Goal: Task Accomplishment & Management: Complete application form

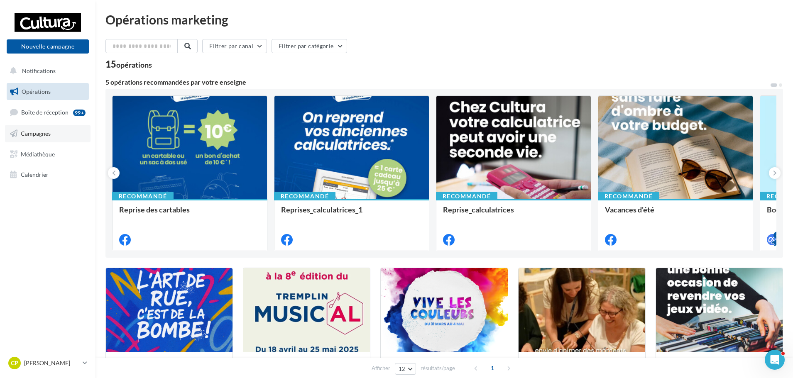
click at [60, 132] on link "Campagnes" at bounding box center [48, 133] width 86 height 17
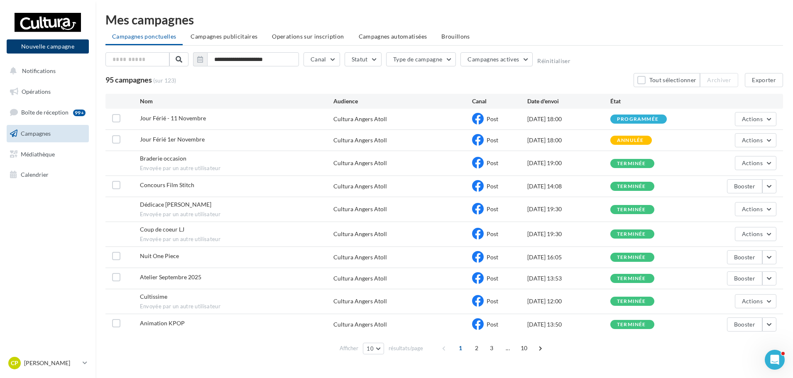
click at [32, 47] on button "Nouvelle campagne" at bounding box center [48, 46] width 82 height 14
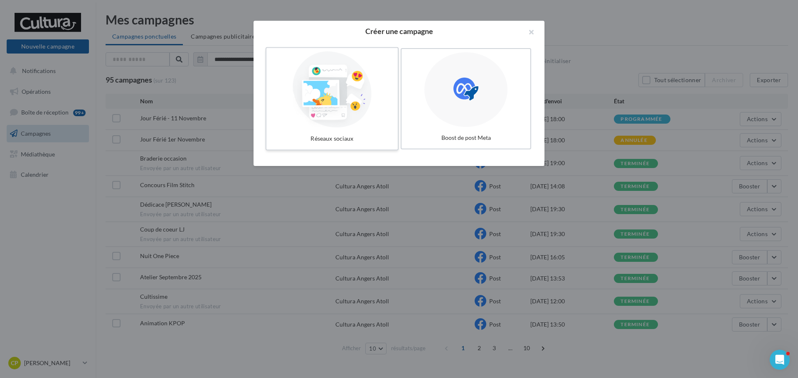
click at [336, 102] on div at bounding box center [332, 90] width 125 height 76
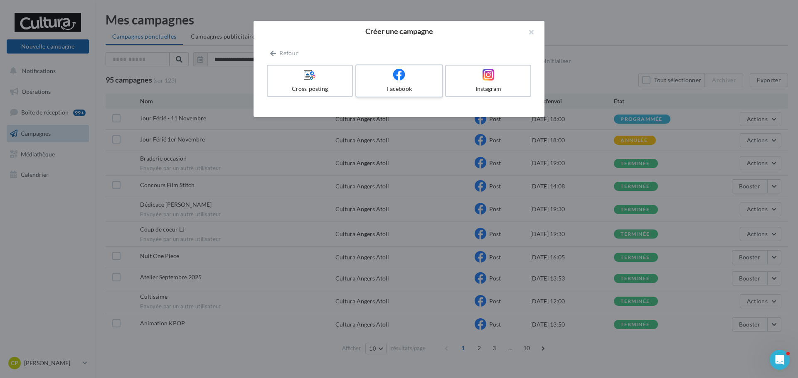
click at [425, 89] on div "Facebook" at bounding box center [398, 89] width 79 height 8
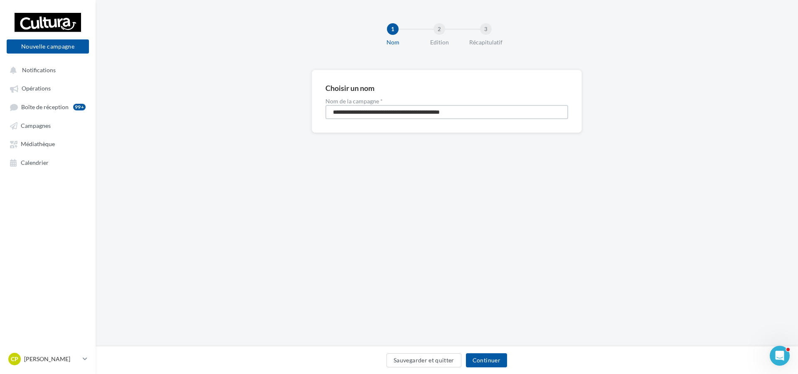
click at [433, 109] on input "**********" at bounding box center [446, 112] width 243 height 14
click at [433, 108] on input "**********" at bounding box center [446, 112] width 243 height 14
type input "**********"
click at [496, 360] on button "Continuer" at bounding box center [486, 360] width 41 height 14
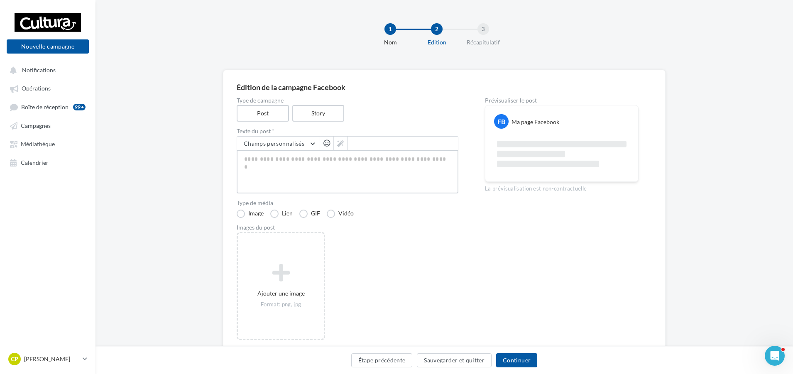
click at [341, 162] on textarea at bounding box center [348, 171] width 222 height 43
paste textarea "**********"
type textarea "**********"
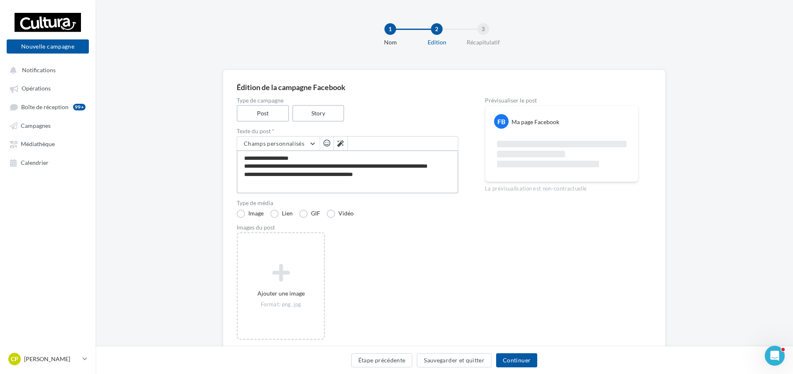
click at [320, 156] on textarea "**********" at bounding box center [348, 171] width 222 height 43
type textarea "**********"
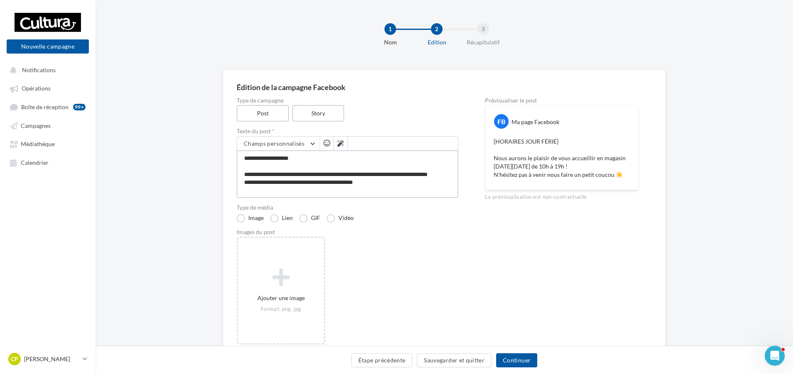
click at [390, 176] on textarea "**********" at bounding box center [348, 174] width 222 height 48
type textarea "**********"
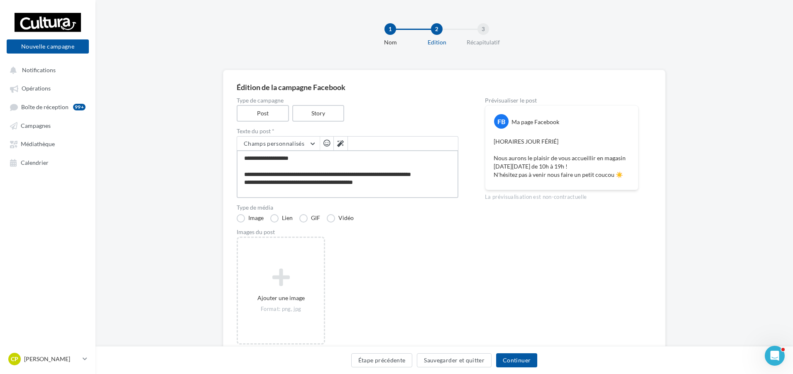
type textarea "**********"
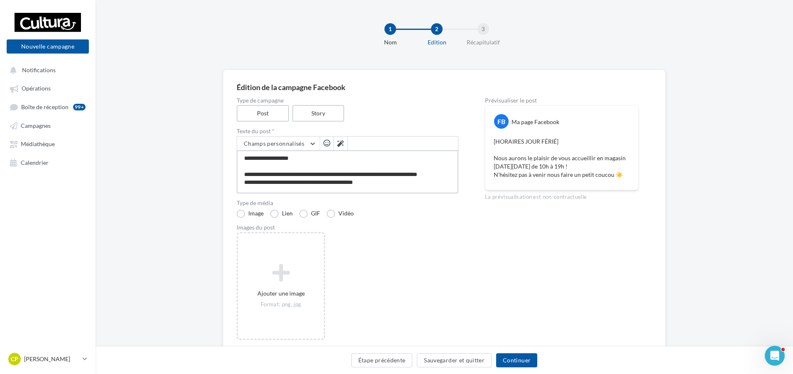
type textarea "**********"
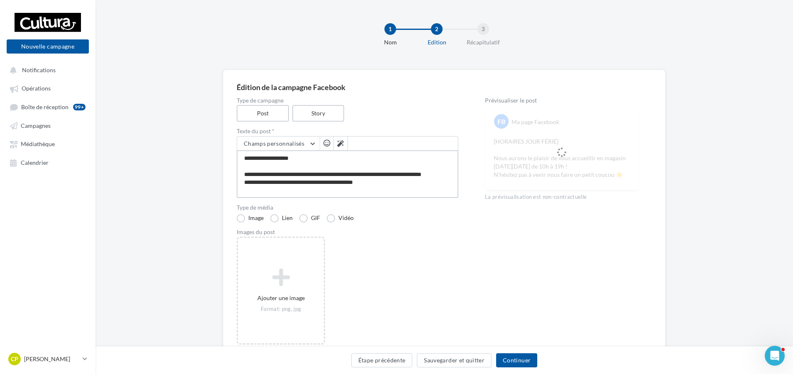
click at [403, 174] on textarea "**********" at bounding box center [348, 174] width 222 height 48
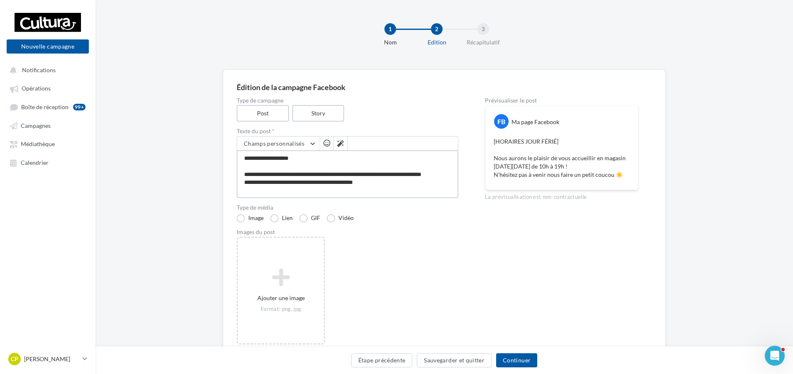
click at [403, 173] on textarea "**********" at bounding box center [348, 174] width 222 height 48
drag, startPoint x: 404, startPoint y: 173, endPoint x: 409, endPoint y: 173, distance: 5.4
click at [409, 173] on textarea "**********" at bounding box center [348, 174] width 222 height 48
drag, startPoint x: 421, startPoint y: 174, endPoint x: 403, endPoint y: 174, distance: 17.5
click at [403, 174] on textarea "**********" at bounding box center [348, 174] width 222 height 48
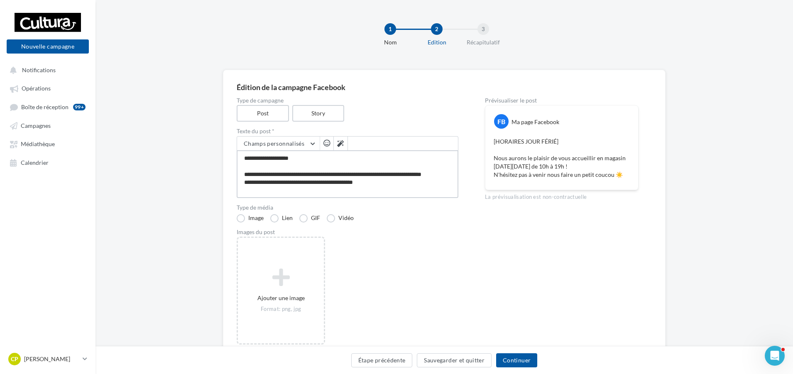
type textarea "**********"
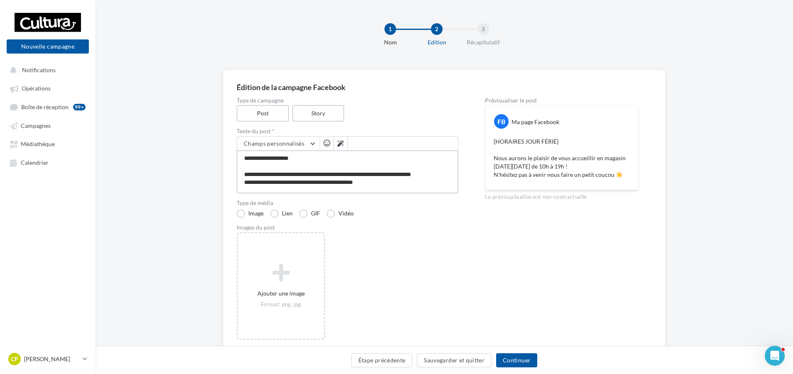
type textarea "**********"
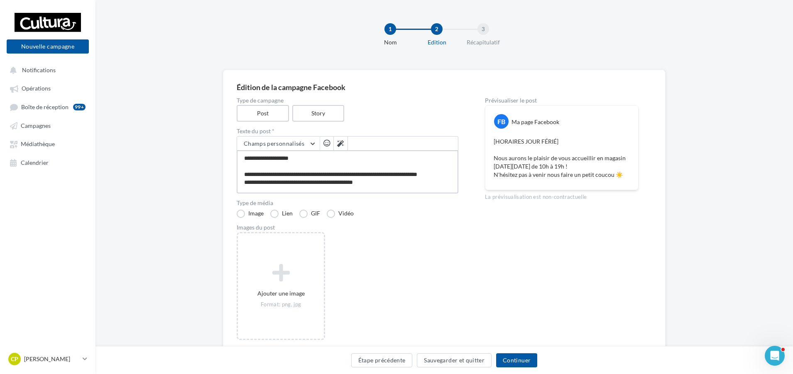
type textarea "**********"
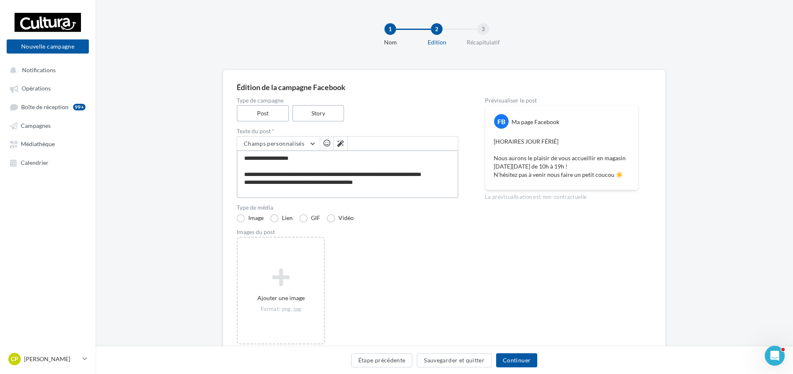
type textarea "**********"
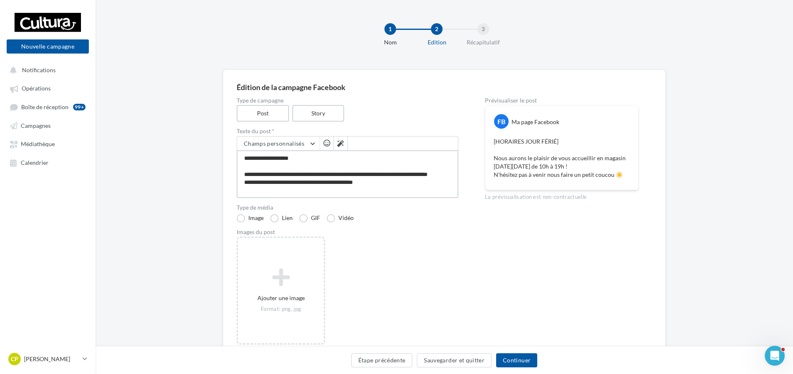
type textarea "**********"
click at [264, 183] on textarea "**********" at bounding box center [348, 174] width 222 height 48
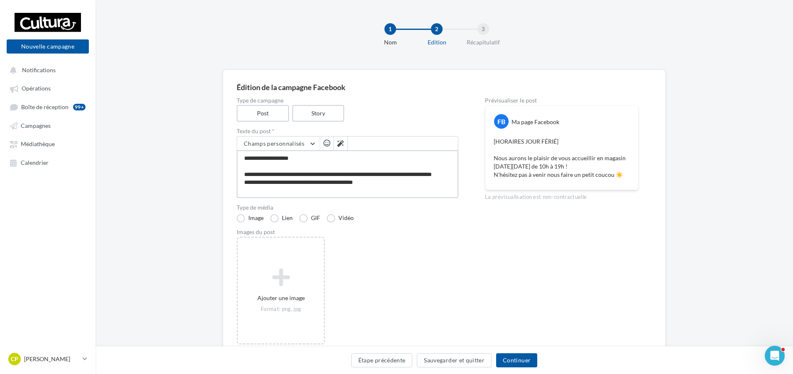
type textarea "**********"
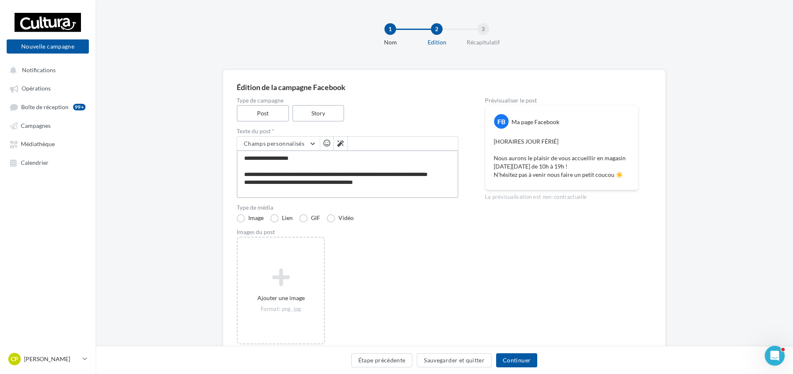
type textarea "**********"
click at [312, 181] on textarea "**********" at bounding box center [348, 174] width 222 height 48
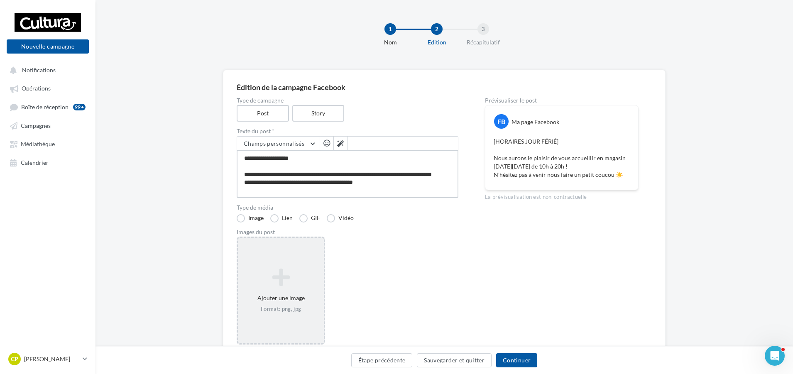
type textarea "**********"
click at [291, 292] on div "Ajouter une image Format: png, jpg" at bounding box center [281, 290] width 86 height 53
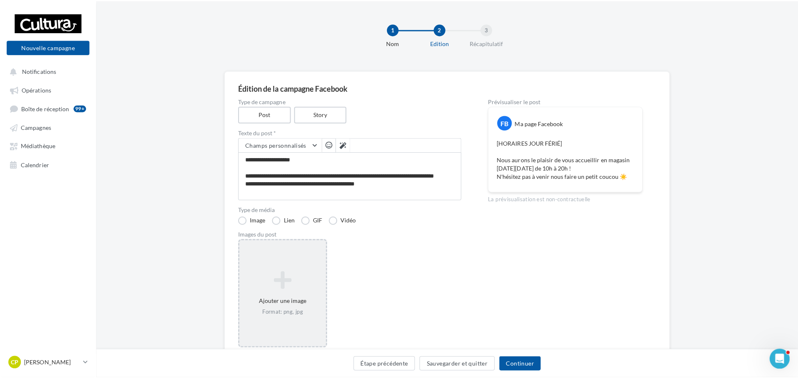
scroll to position [0, 0]
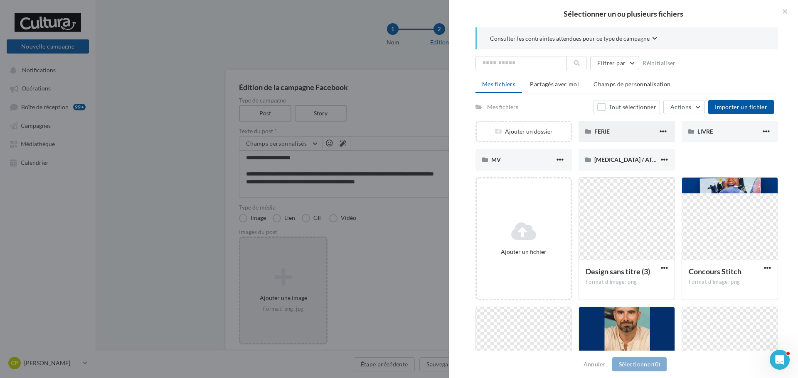
click at [616, 129] on div "FERIE" at bounding box center [626, 132] width 64 height 8
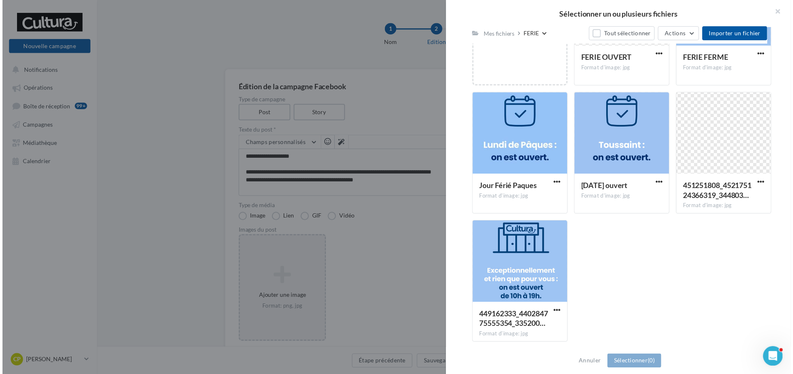
scroll to position [186, 0]
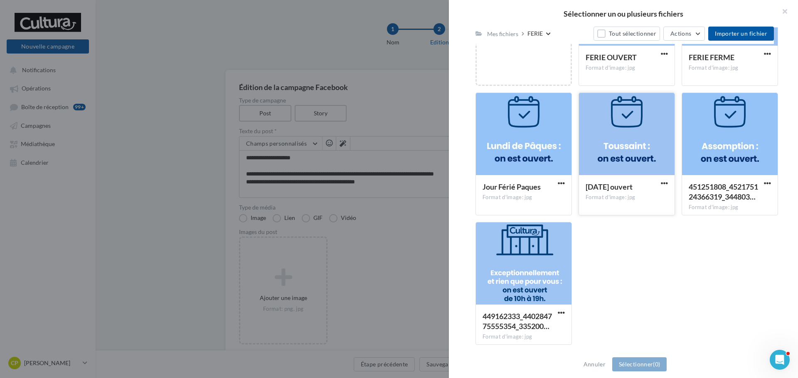
click at [617, 139] on div at bounding box center [627, 134] width 96 height 83
click at [654, 363] on span "(1)" at bounding box center [656, 364] width 7 height 7
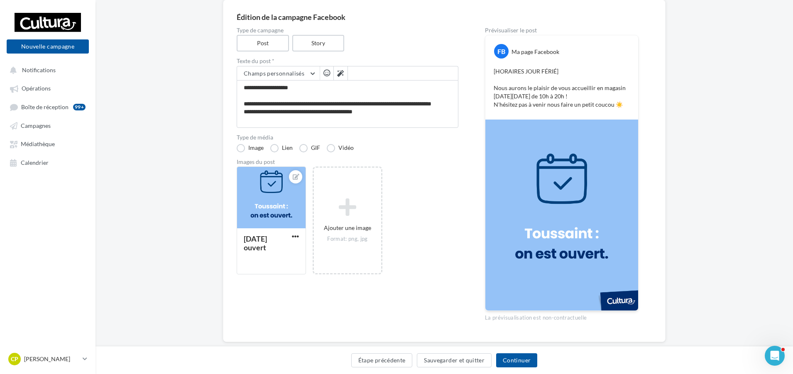
scroll to position [87, 0]
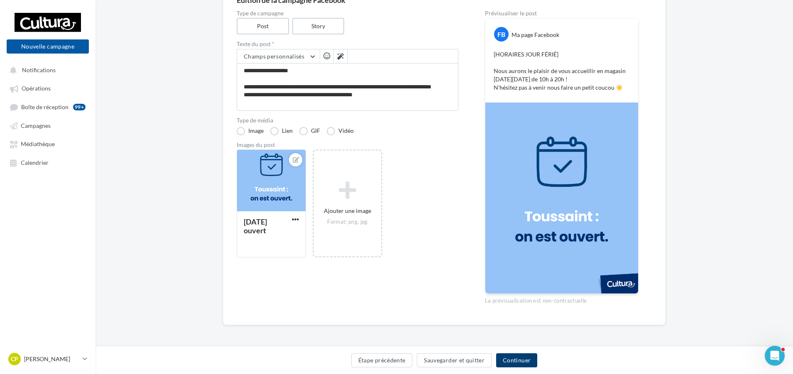
click at [525, 362] on button "Continuer" at bounding box center [516, 360] width 41 height 14
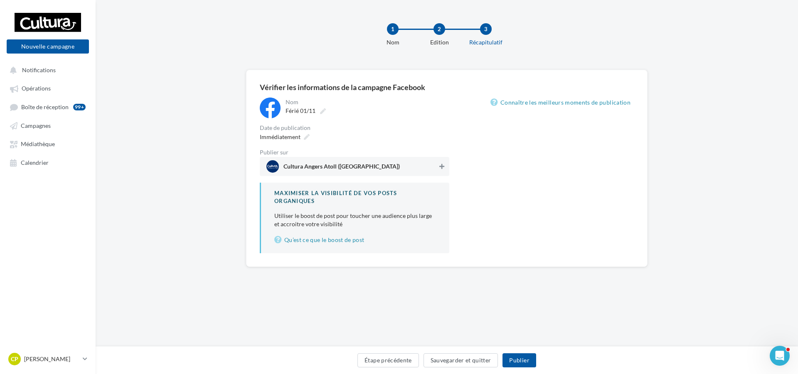
click at [442, 163] on button at bounding box center [441, 167] width 8 height 10
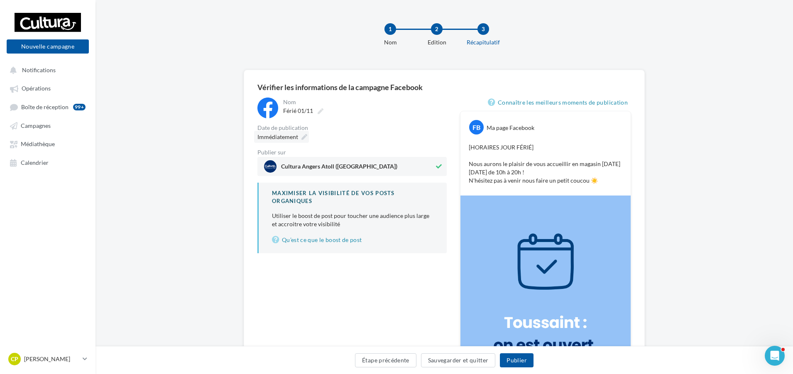
click at [305, 136] on icon at bounding box center [305, 137] width 6 height 6
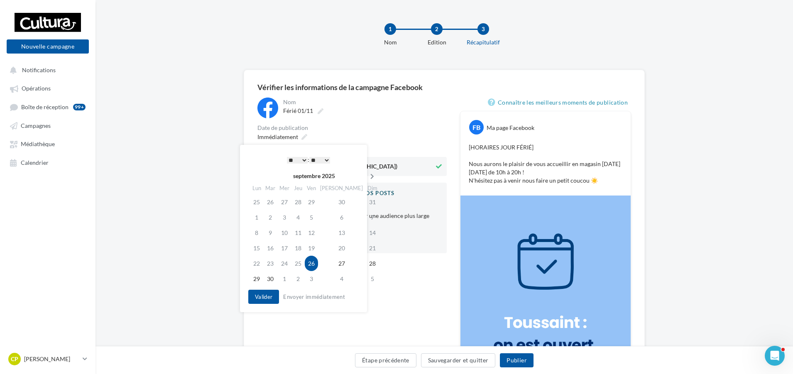
click at [367, 177] on icon at bounding box center [372, 177] width 10 height 6
click at [315, 262] on td "31" at bounding box center [312, 263] width 13 height 15
click at [257, 294] on button "Valider" at bounding box center [263, 297] width 31 height 14
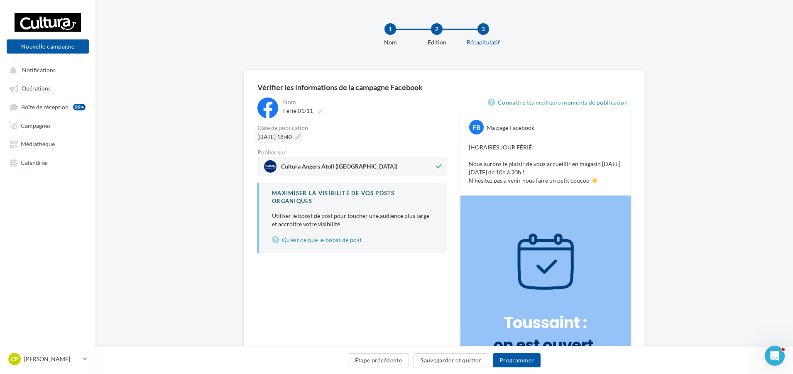
click at [303, 137] on div "31/10/2025 à 18:40" at bounding box center [278, 137] width 49 height 12
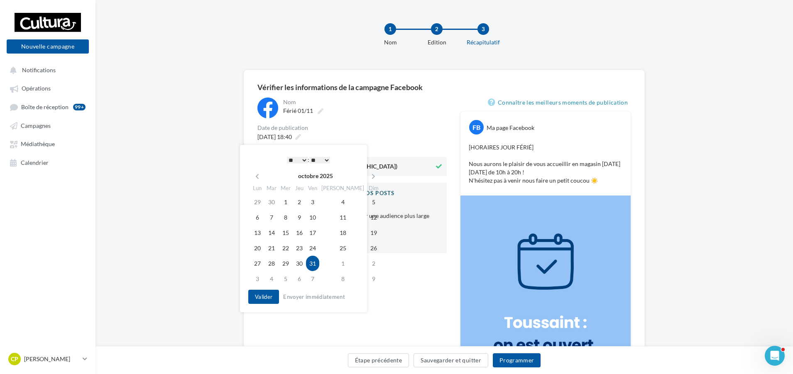
click at [324, 160] on select "** ** ** ** ** **" at bounding box center [319, 160] width 21 height 7
click at [339, 162] on div "* * * * * * * * * * ** ** ** ** ** ** ** ** ** ** ** ** ** ** : ** ** ** ** ** …" at bounding box center [309, 160] width 84 height 12
click at [300, 161] on select "* * * * * * * * * * ** ** ** ** ** ** ** ** ** ** ** ** ** **" at bounding box center [297, 160] width 21 height 7
click at [266, 298] on button "Valider" at bounding box center [263, 297] width 31 height 14
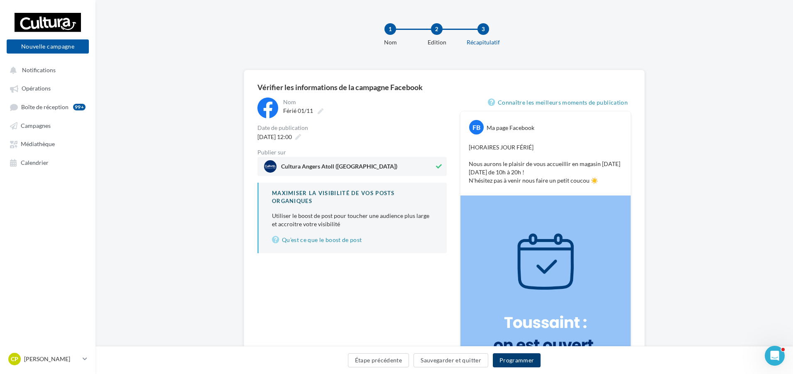
click at [513, 361] on button "Programmer" at bounding box center [517, 360] width 48 height 14
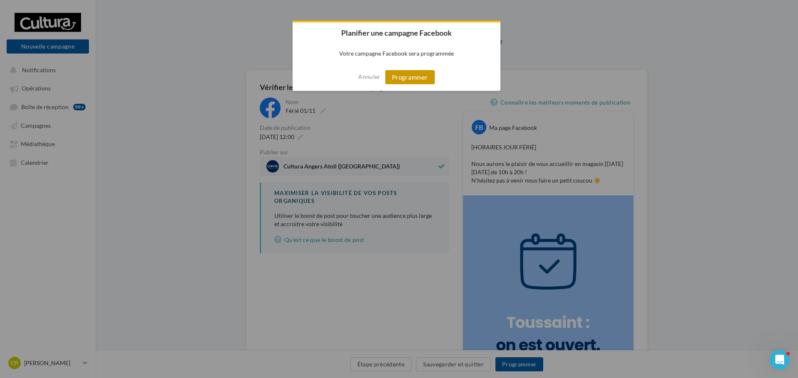
click at [413, 80] on button "Programmer" at bounding box center [409, 77] width 49 height 14
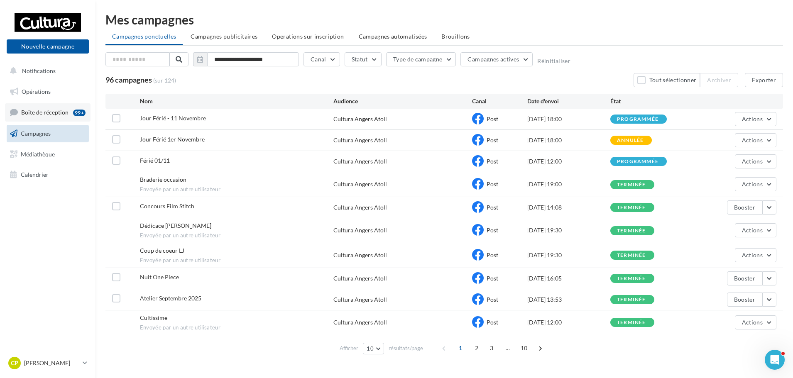
click at [56, 114] on span "Boîte de réception" at bounding box center [44, 112] width 47 height 7
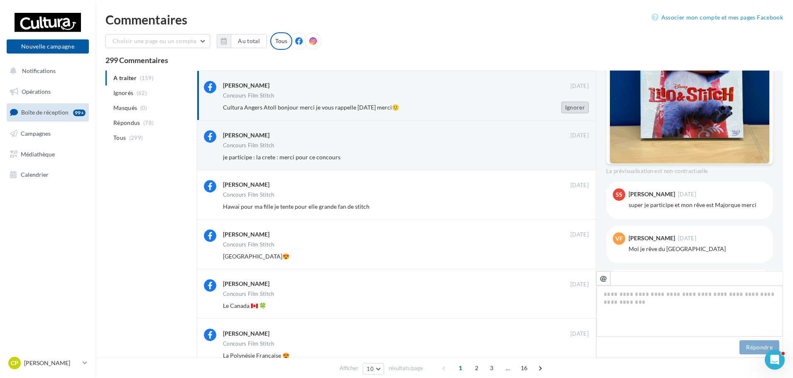
scroll to position [417, 0]
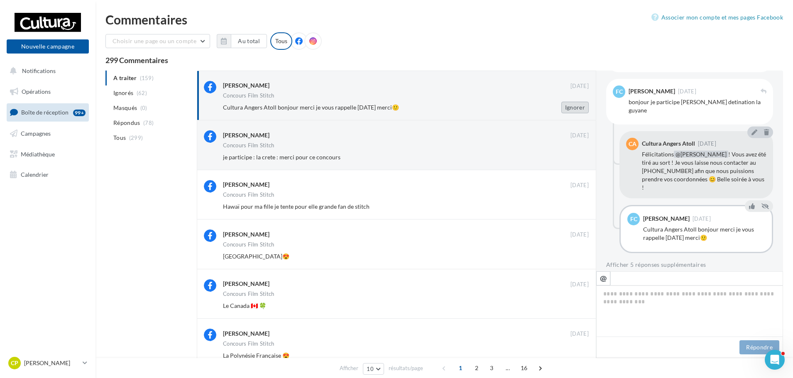
click at [580, 109] on button "Ignorer" at bounding box center [575, 108] width 27 height 12
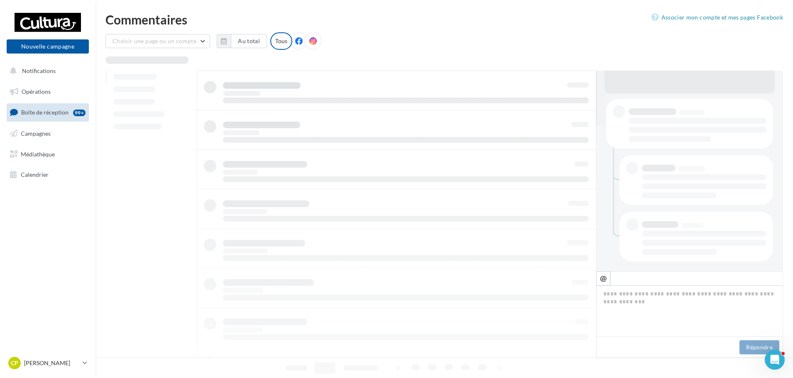
scroll to position [146, 0]
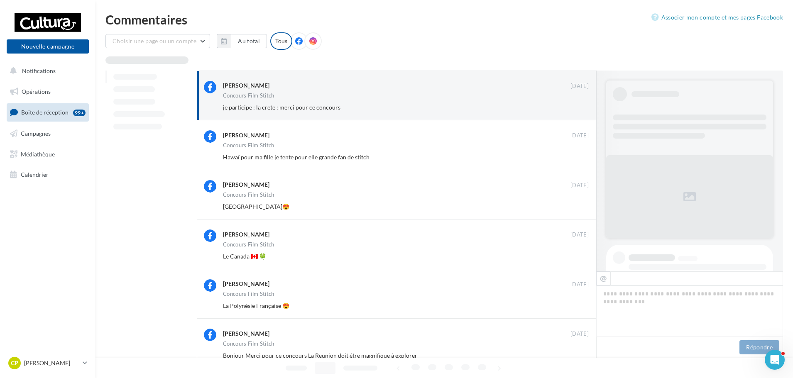
click at [580, 109] on button "Ignorer" at bounding box center [575, 108] width 27 height 12
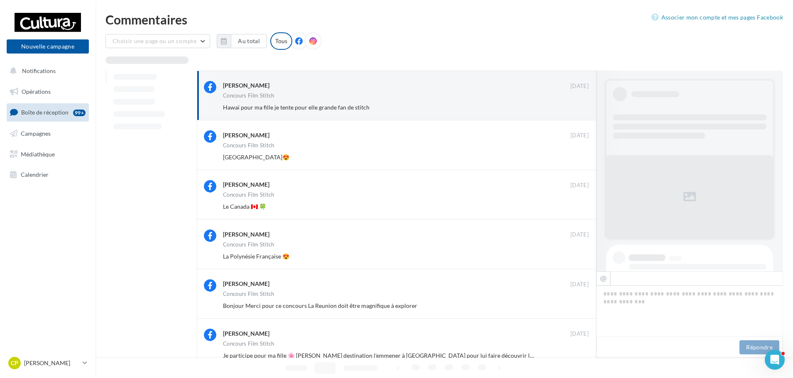
click at [580, 109] on button "Ignorer" at bounding box center [575, 108] width 27 height 12
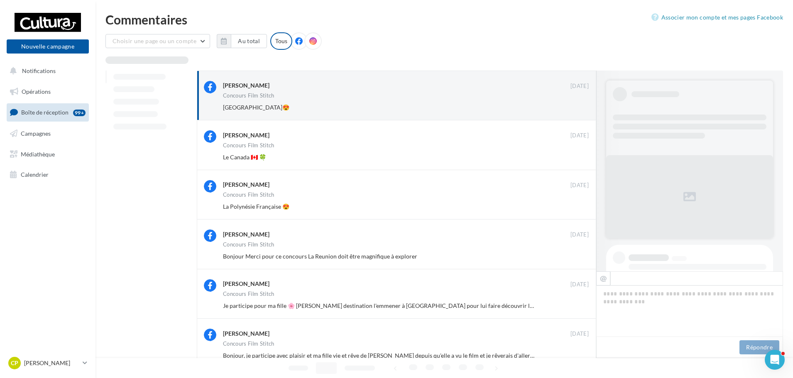
click at [580, 109] on button "Ignorer" at bounding box center [575, 108] width 27 height 12
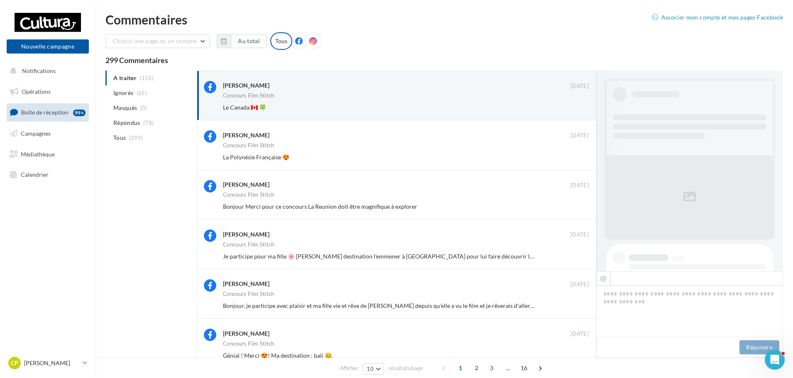
click at [580, 109] on button "Ignorer" at bounding box center [575, 108] width 27 height 12
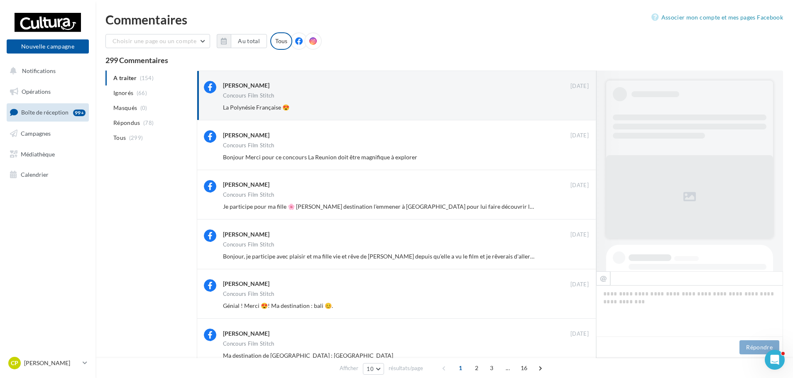
click at [580, 109] on button "Ignorer" at bounding box center [575, 108] width 27 height 12
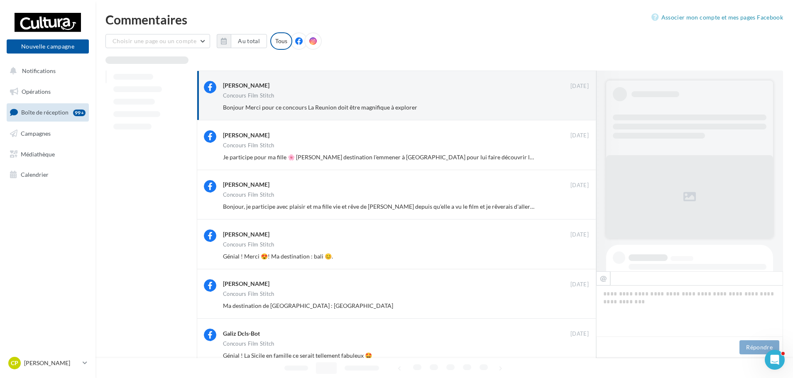
click at [580, 109] on button "Ignorer" at bounding box center [575, 108] width 27 height 12
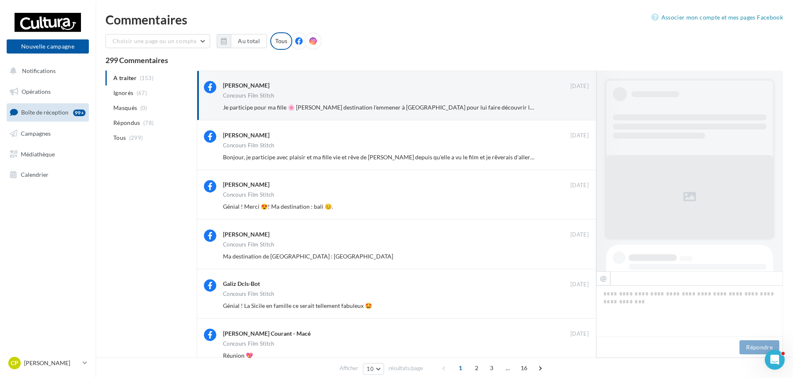
click at [580, 109] on button "Ignorer" at bounding box center [575, 108] width 27 height 12
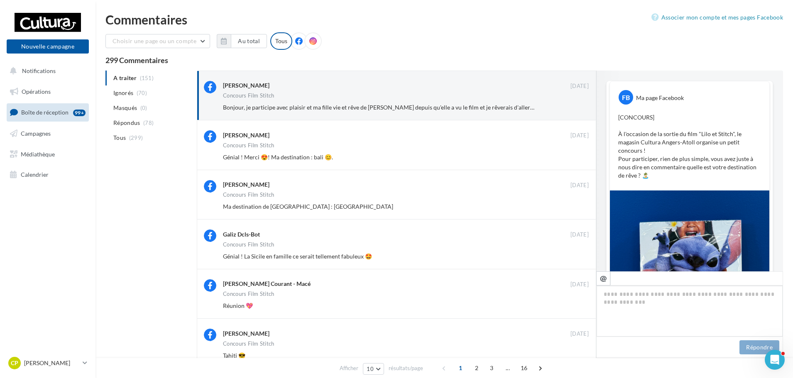
scroll to position [316, 0]
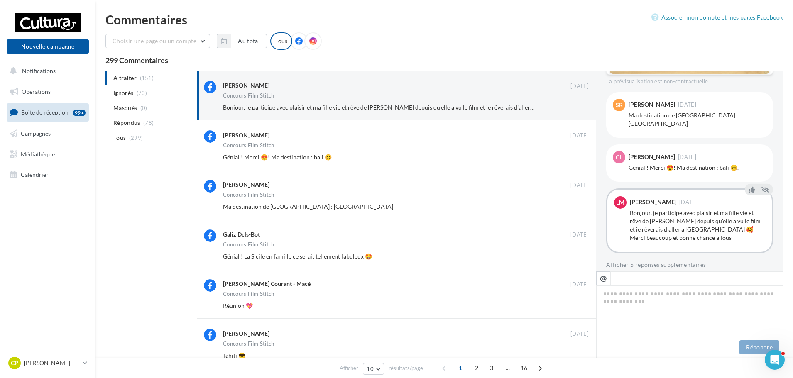
click at [580, 109] on button "Ignorer" at bounding box center [575, 108] width 27 height 12
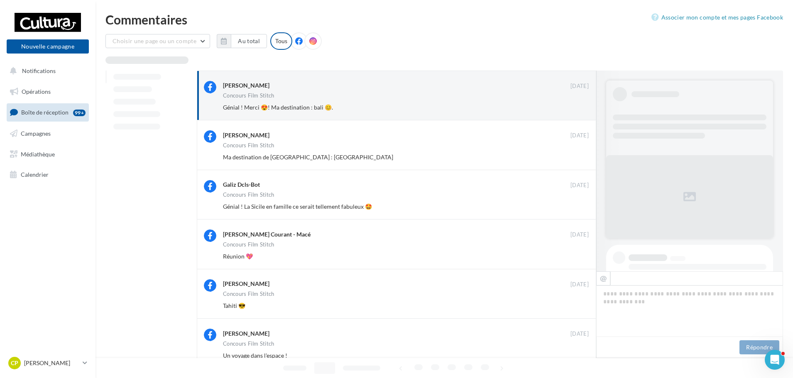
click at [580, 109] on button "Ignorer" at bounding box center [575, 108] width 27 height 12
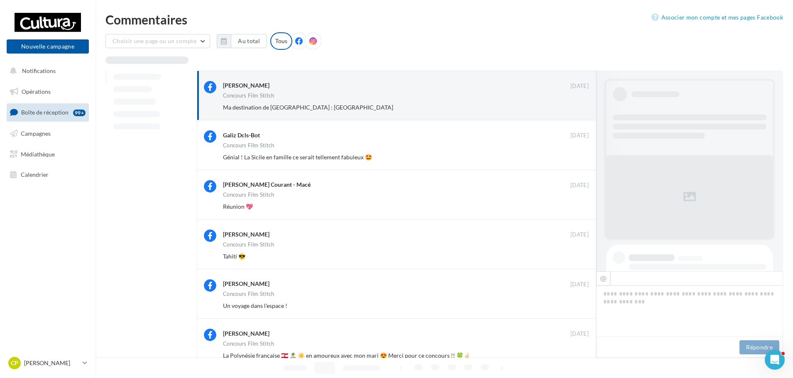
click at [580, 109] on button "Ignorer" at bounding box center [575, 108] width 27 height 12
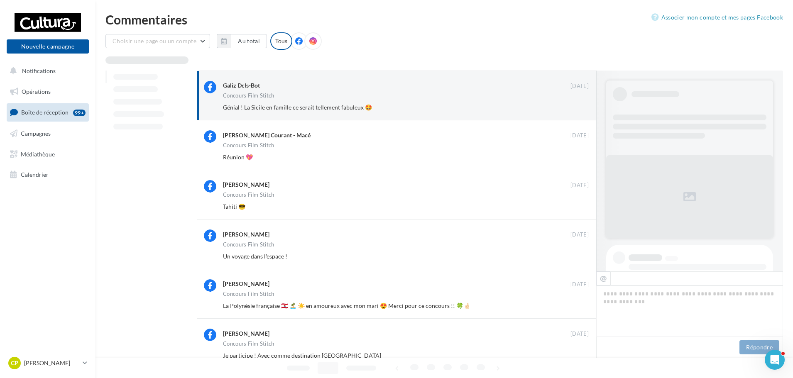
click at [580, 109] on button "Ignorer" at bounding box center [575, 108] width 27 height 12
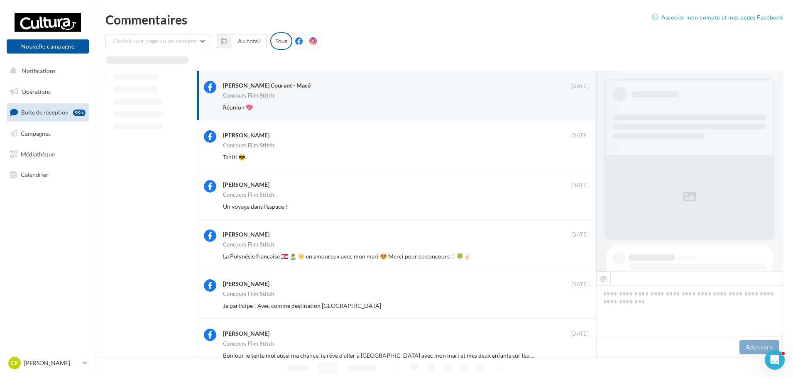
click at [580, 109] on button "Ignorer" at bounding box center [575, 108] width 27 height 12
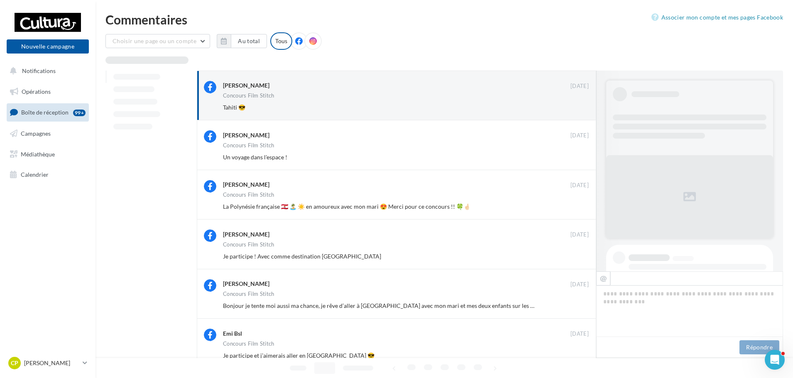
click at [580, 109] on button "Ignorer" at bounding box center [575, 108] width 27 height 12
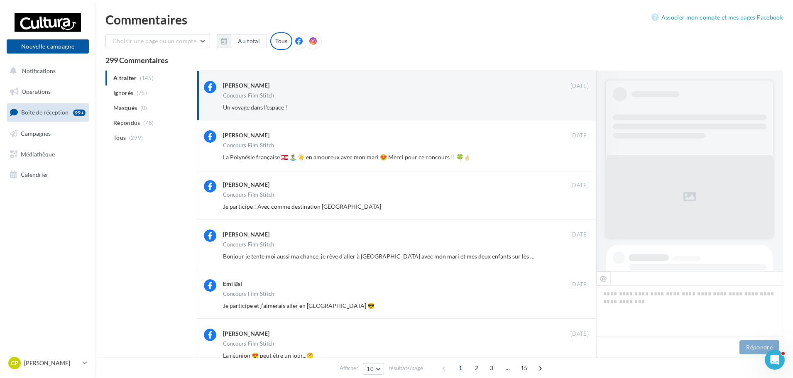
click at [580, 109] on button "Ignorer" at bounding box center [575, 108] width 27 height 12
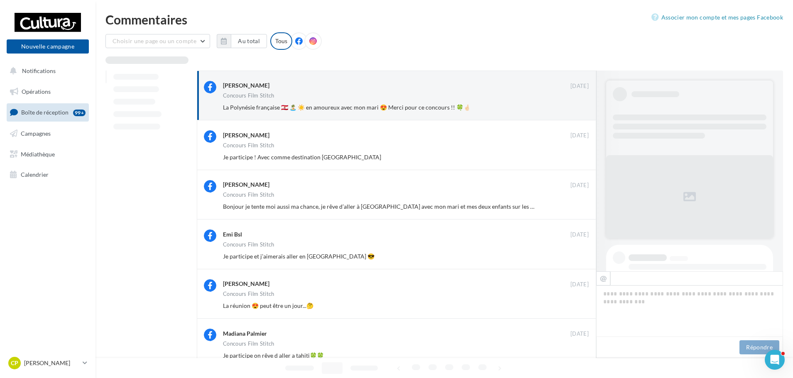
click at [580, 109] on button "Ignorer" at bounding box center [575, 108] width 27 height 12
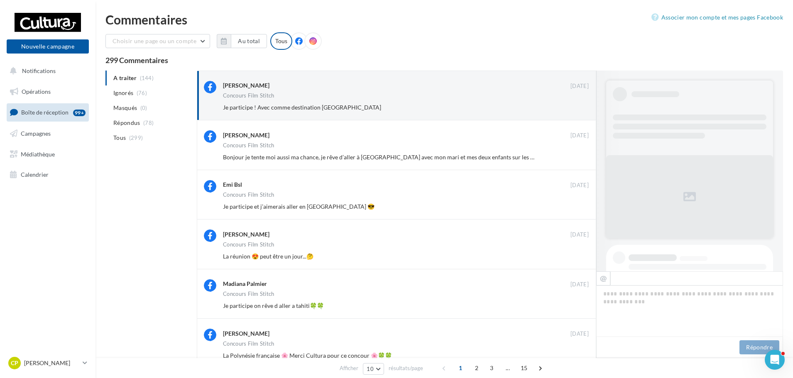
click at [580, 109] on button "Ignorer" at bounding box center [575, 108] width 27 height 12
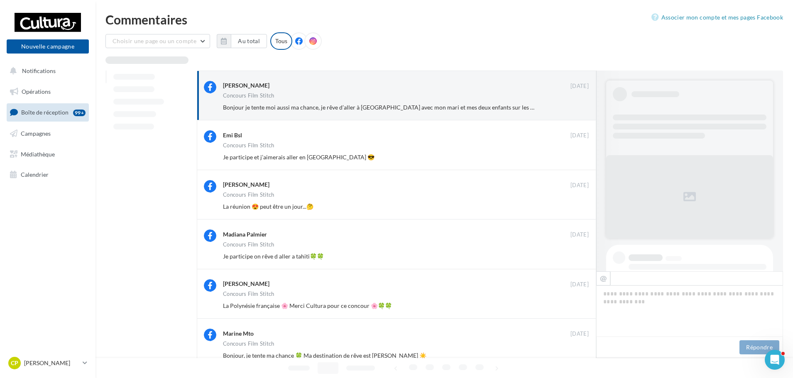
click at [580, 109] on button "Ignorer" at bounding box center [575, 108] width 27 height 12
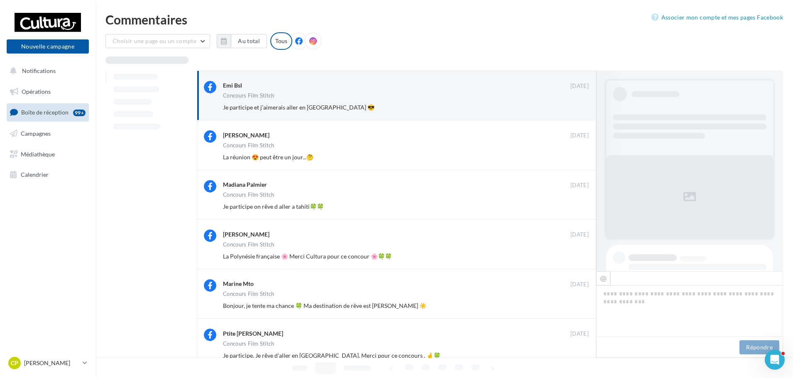
click at [580, 109] on button "Ignorer" at bounding box center [575, 108] width 27 height 12
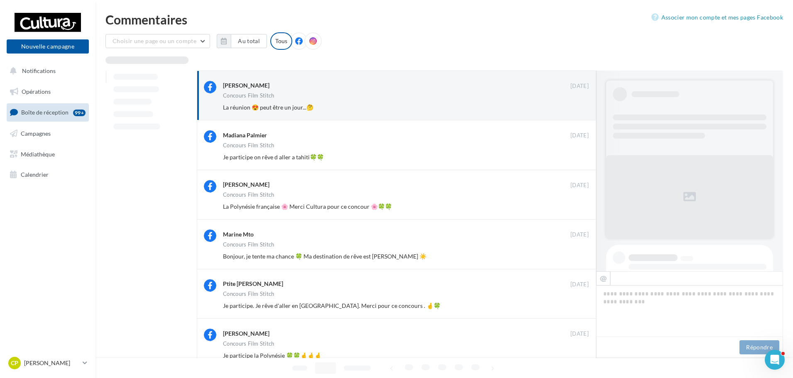
click at [580, 109] on button "Ignorer" at bounding box center [575, 108] width 27 height 12
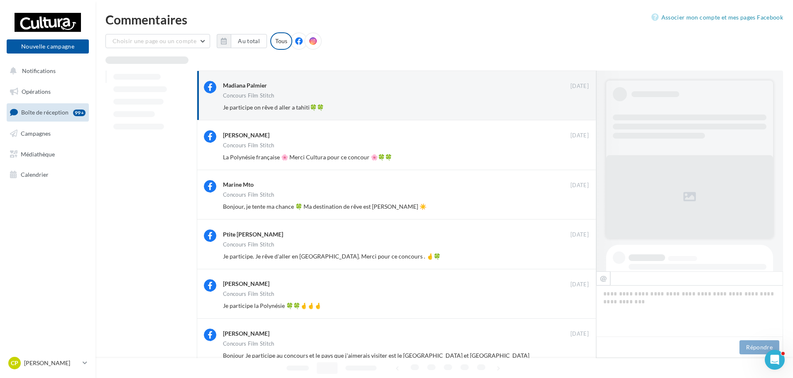
click at [580, 109] on button "Ignorer" at bounding box center [575, 108] width 27 height 12
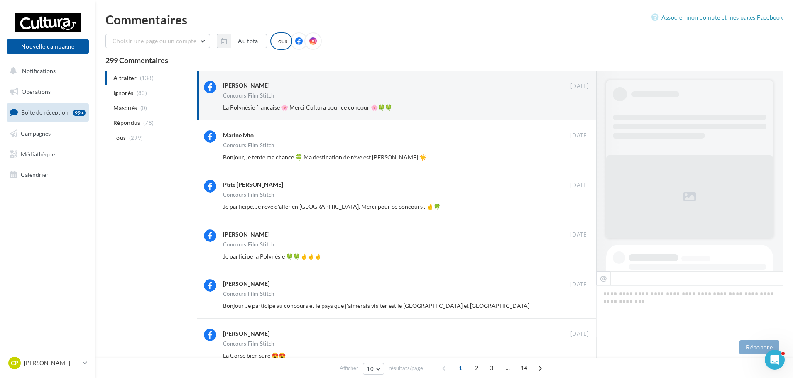
click at [580, 109] on button "Ignorer" at bounding box center [575, 108] width 27 height 12
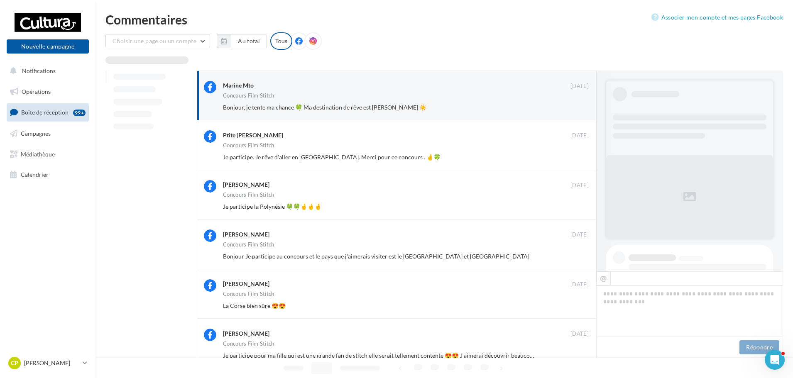
click at [580, 109] on button "Ignorer" at bounding box center [575, 108] width 27 height 12
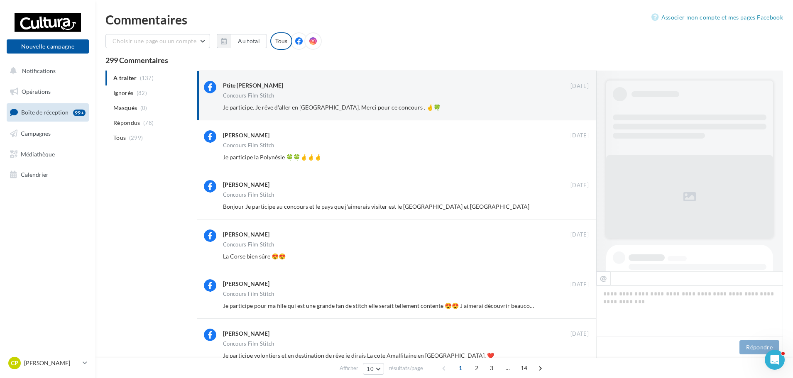
click at [580, 109] on button "Ignorer" at bounding box center [575, 108] width 27 height 12
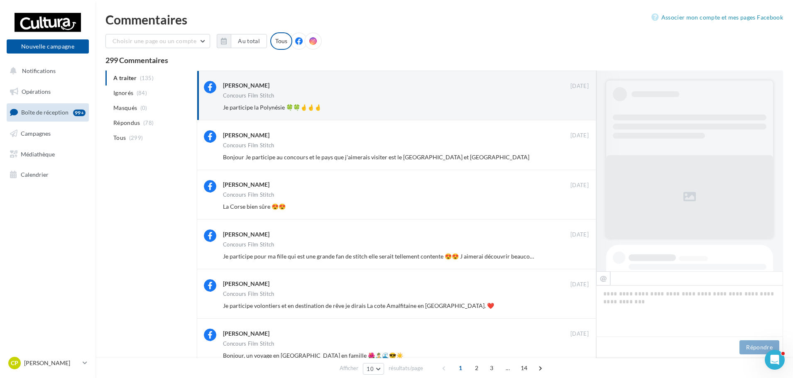
click at [580, 109] on button "Ignorer" at bounding box center [575, 108] width 27 height 12
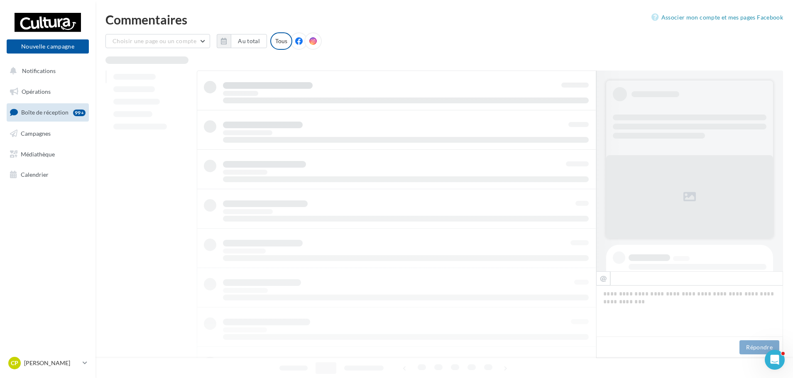
click at [580, 109] on div at bounding box center [397, 268] width 400 height 395
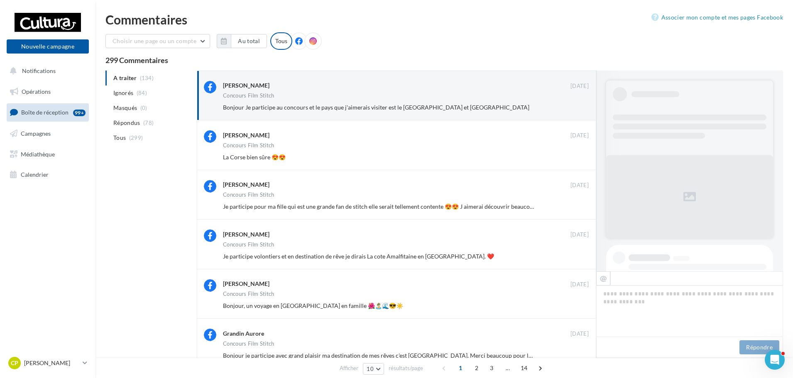
click at [580, 109] on button "Ignorer" at bounding box center [575, 108] width 27 height 12
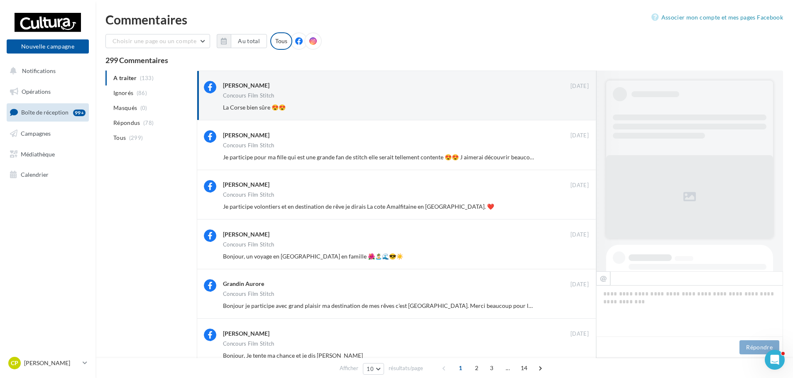
click at [580, 109] on button "Ignorer" at bounding box center [575, 108] width 27 height 12
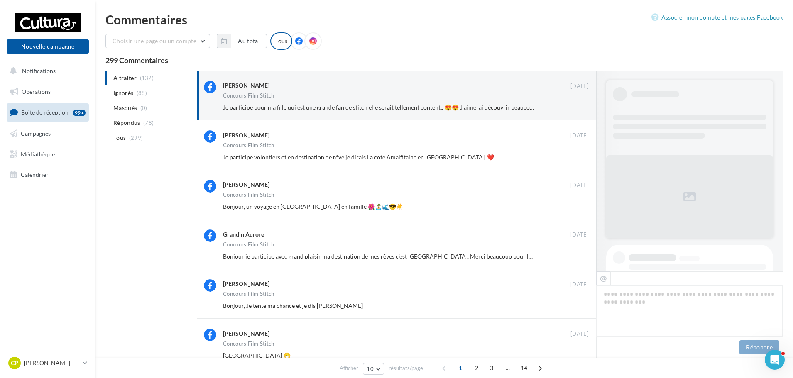
scroll to position [333, 0]
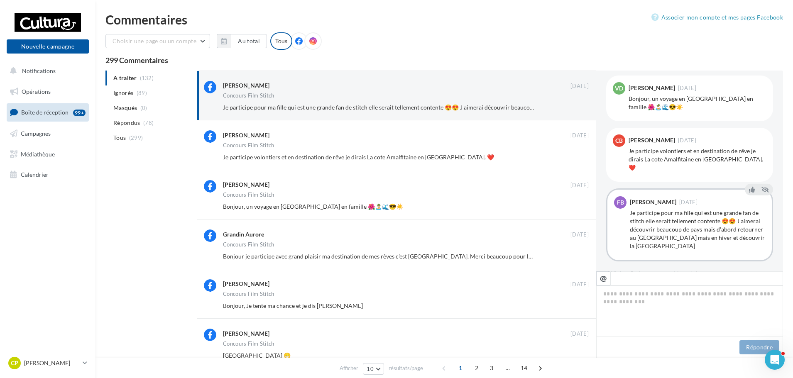
click at [580, 109] on button "Ignorer" at bounding box center [575, 108] width 27 height 12
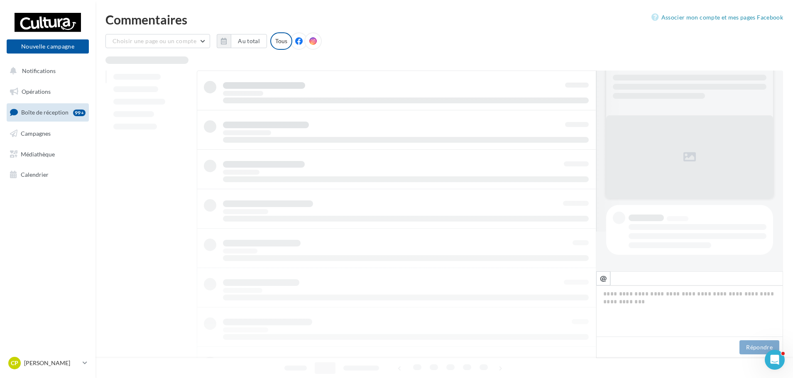
scroll to position [40, 0]
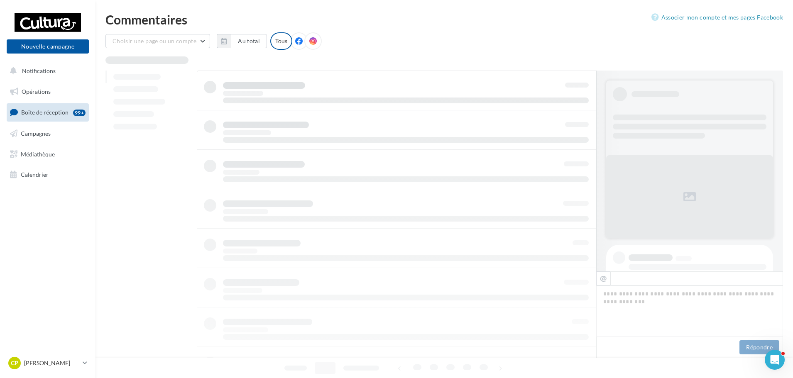
click at [580, 109] on div at bounding box center [397, 268] width 400 height 395
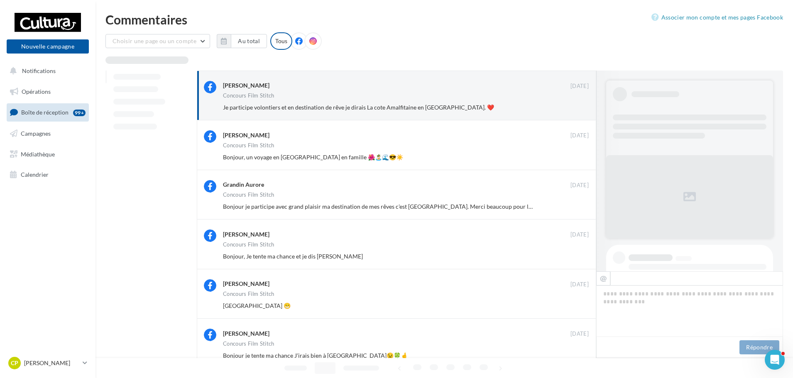
click at [580, 109] on button "Ignorer" at bounding box center [575, 108] width 27 height 12
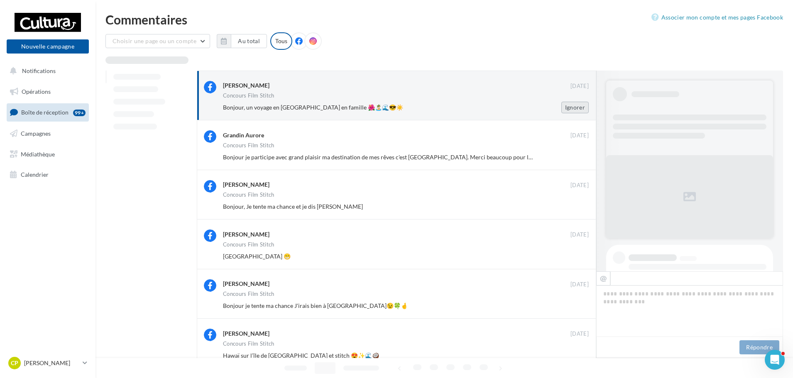
click at [578, 110] on button "Ignorer" at bounding box center [575, 108] width 27 height 12
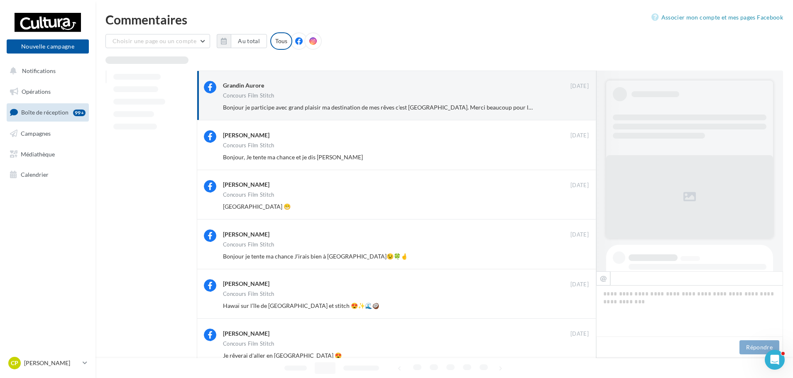
click at [577, 110] on button "Ignorer" at bounding box center [575, 108] width 27 height 12
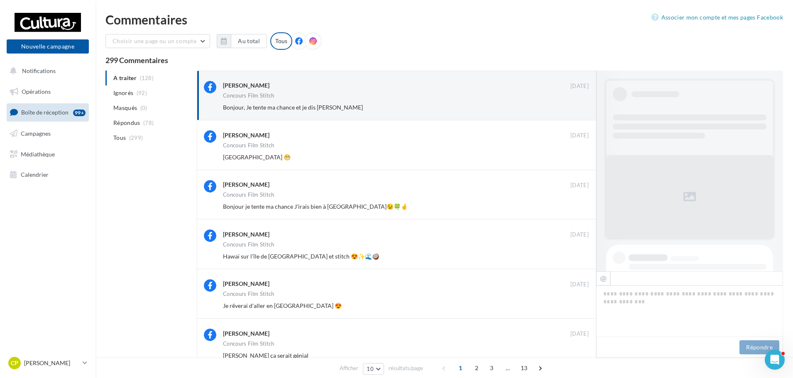
click at [577, 110] on button "Ignorer" at bounding box center [575, 108] width 27 height 12
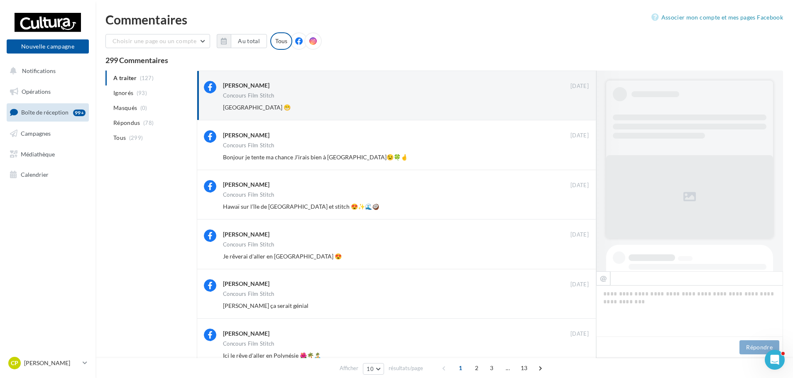
click at [577, 110] on button "Ignorer" at bounding box center [575, 108] width 27 height 12
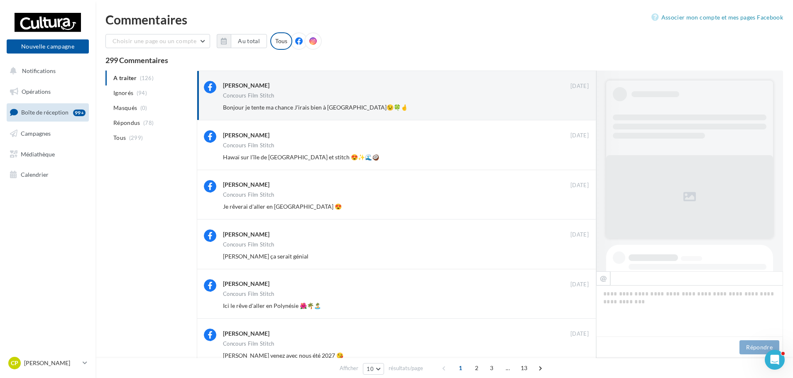
click at [577, 110] on button "Ignorer" at bounding box center [575, 108] width 27 height 12
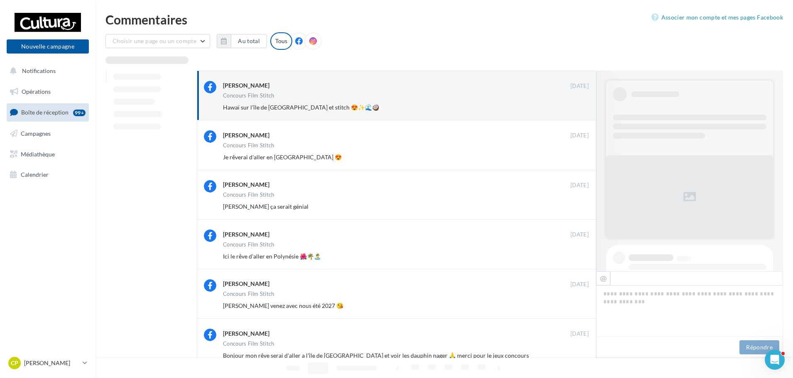
click at [577, 110] on button "Ignorer" at bounding box center [575, 108] width 27 height 12
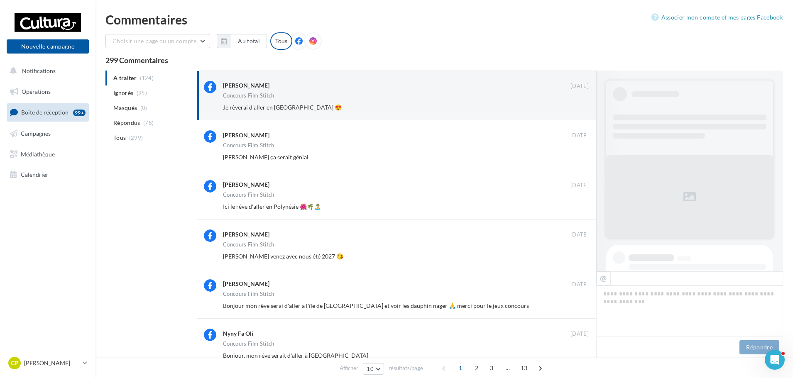
click at [577, 110] on button "Ignorer" at bounding box center [575, 108] width 27 height 12
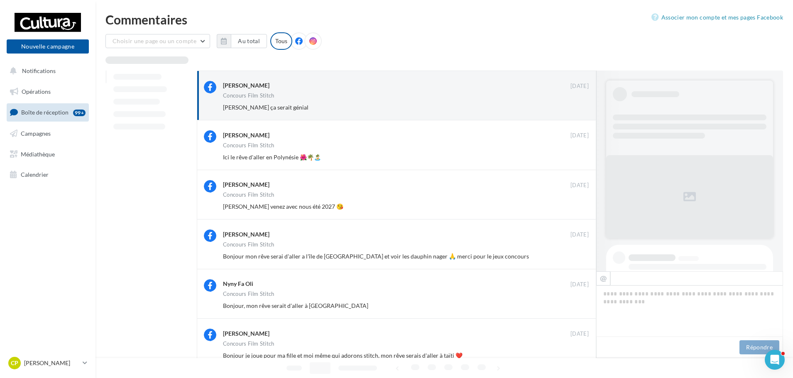
click at [577, 110] on button "Ignorer" at bounding box center [575, 108] width 27 height 12
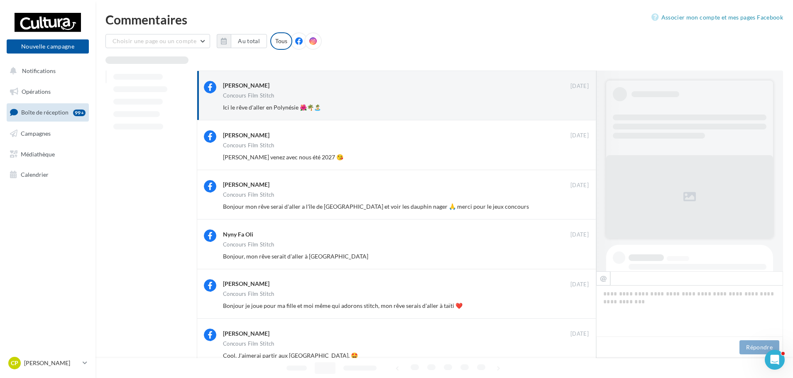
click at [577, 110] on button "Ignorer" at bounding box center [575, 108] width 27 height 12
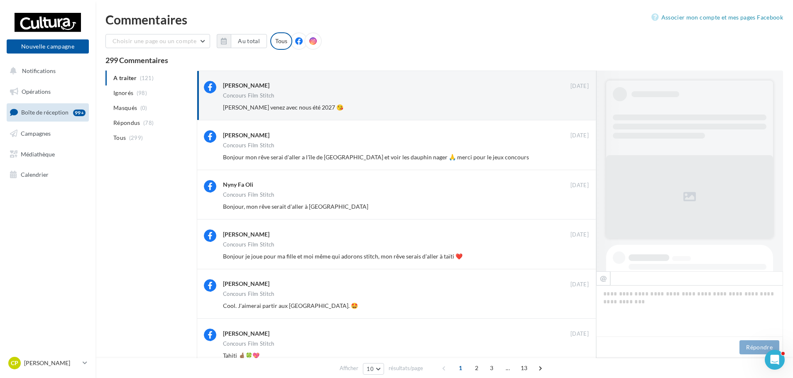
click at [577, 110] on button "Ignorer" at bounding box center [575, 108] width 27 height 12
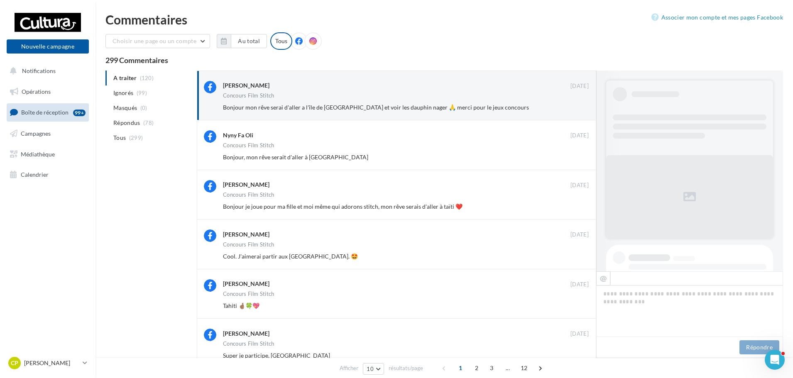
click at [577, 110] on button "Ignorer" at bounding box center [575, 108] width 27 height 12
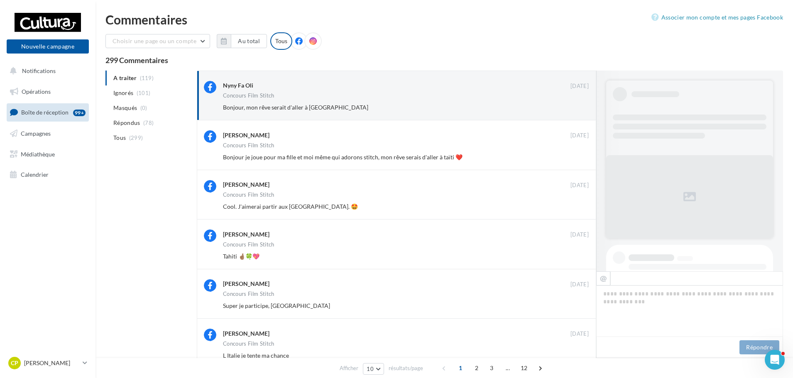
click at [577, 110] on button "Ignorer" at bounding box center [575, 108] width 27 height 12
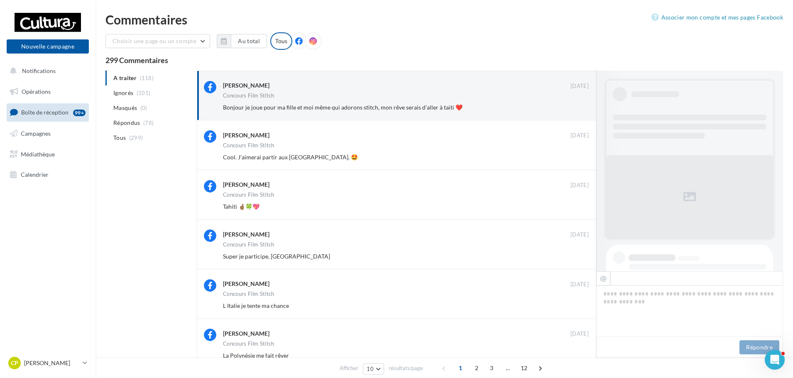
click at [577, 110] on button "Ignorer" at bounding box center [575, 108] width 27 height 12
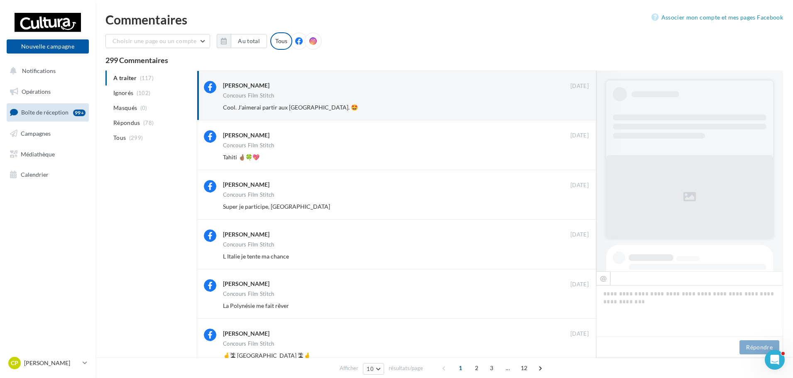
click at [577, 110] on button "Ignorer" at bounding box center [575, 108] width 27 height 12
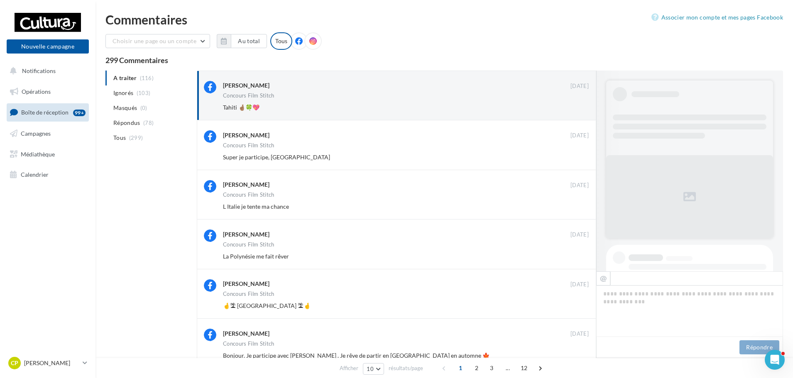
click at [577, 110] on button "Ignorer" at bounding box center [575, 108] width 27 height 12
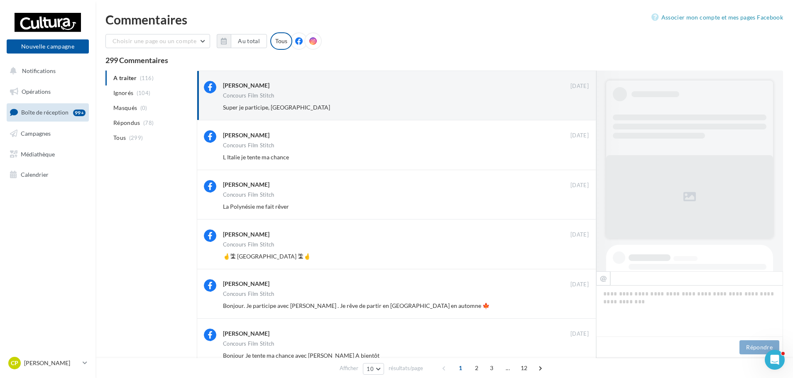
click at [577, 110] on button "Ignorer" at bounding box center [575, 108] width 27 height 12
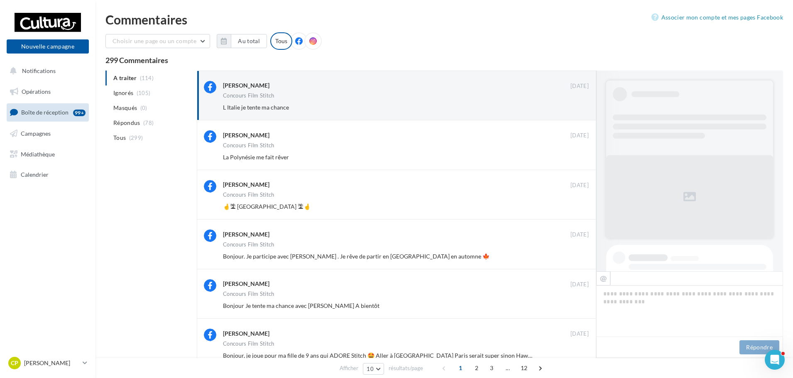
click at [577, 110] on button "Ignorer" at bounding box center [575, 108] width 27 height 12
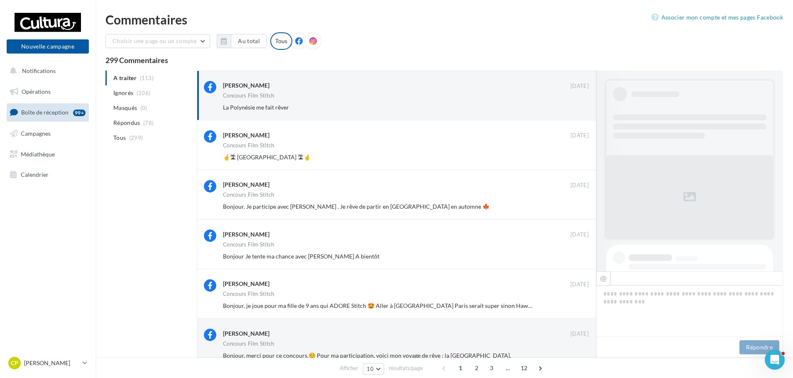
click at [577, 110] on button "Ignorer" at bounding box center [575, 108] width 27 height 12
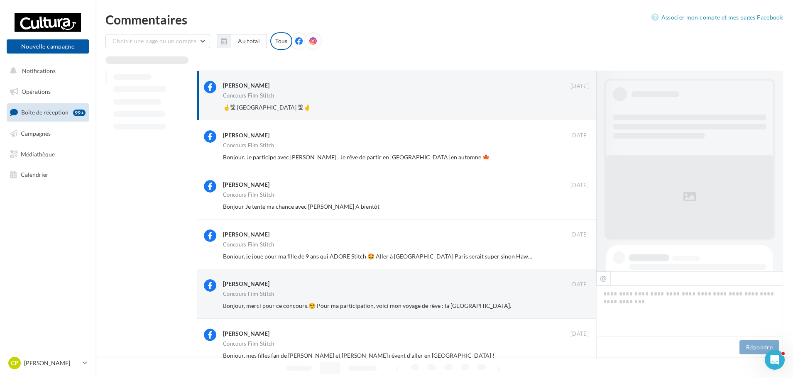
click at [577, 110] on button "Ignorer" at bounding box center [575, 108] width 27 height 12
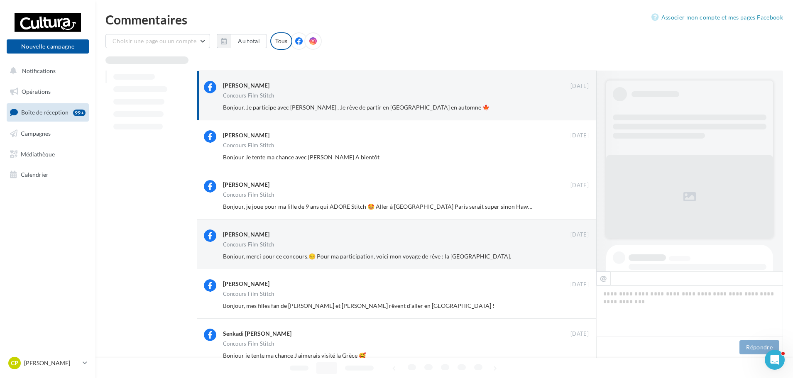
click at [577, 110] on button "Ignorer" at bounding box center [575, 108] width 27 height 12
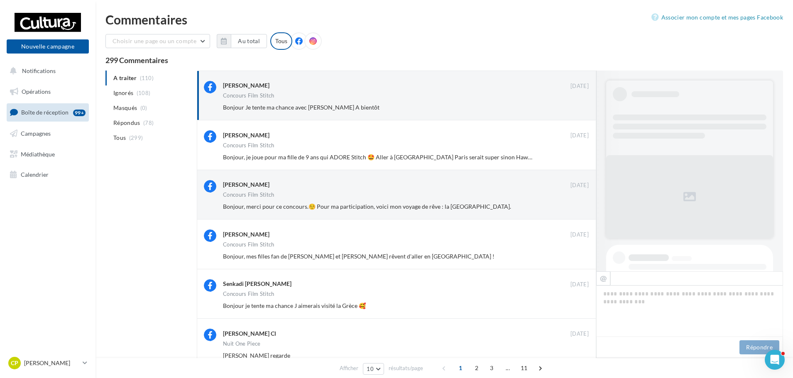
click at [577, 110] on button "Ignorer" at bounding box center [575, 108] width 27 height 12
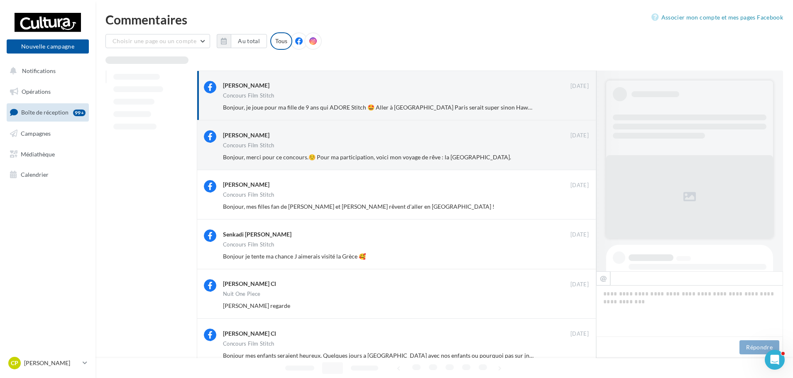
click at [577, 110] on button "Ignorer" at bounding box center [575, 108] width 27 height 12
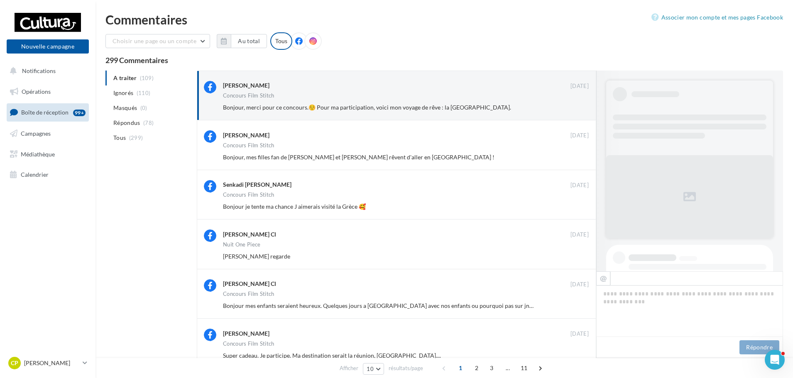
click at [577, 110] on button "Ignorer" at bounding box center [575, 108] width 27 height 12
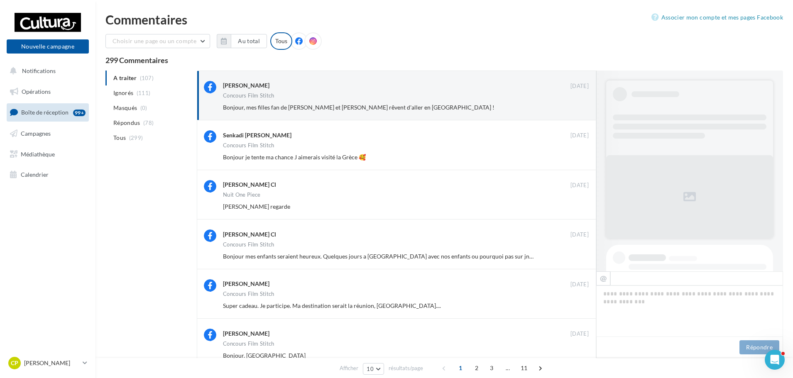
click at [577, 110] on button "Ignorer" at bounding box center [575, 108] width 27 height 12
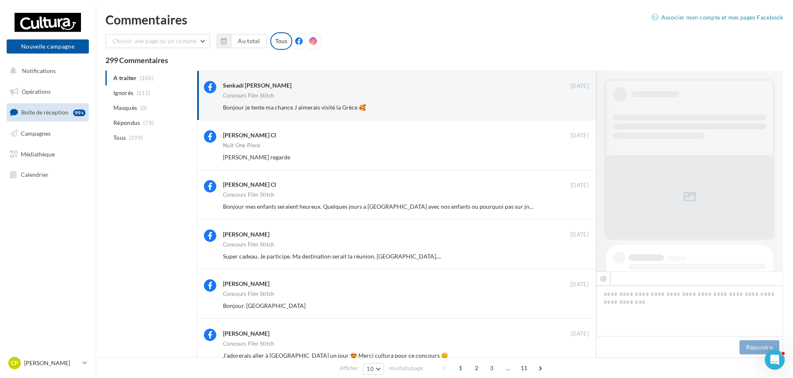
scroll to position [324, 0]
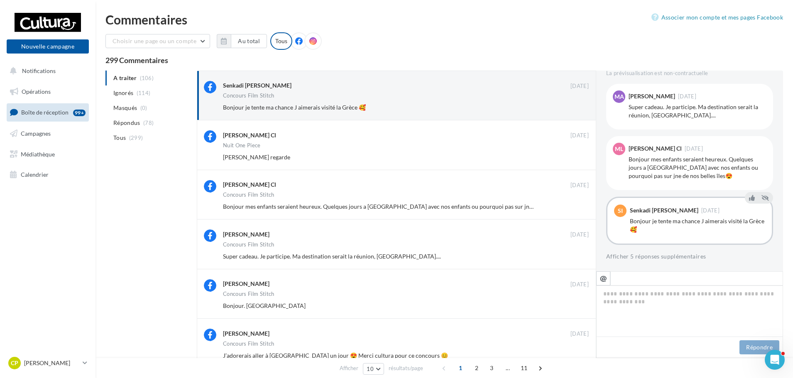
click at [577, 110] on button "Ignorer" at bounding box center [575, 108] width 27 height 12
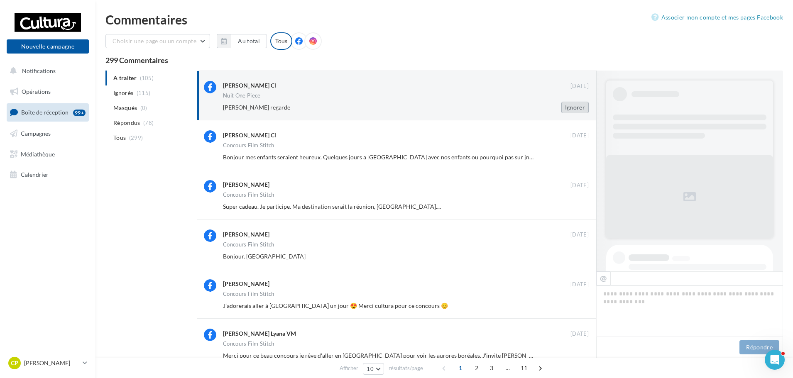
click at [571, 104] on button "Ignorer" at bounding box center [575, 108] width 27 height 12
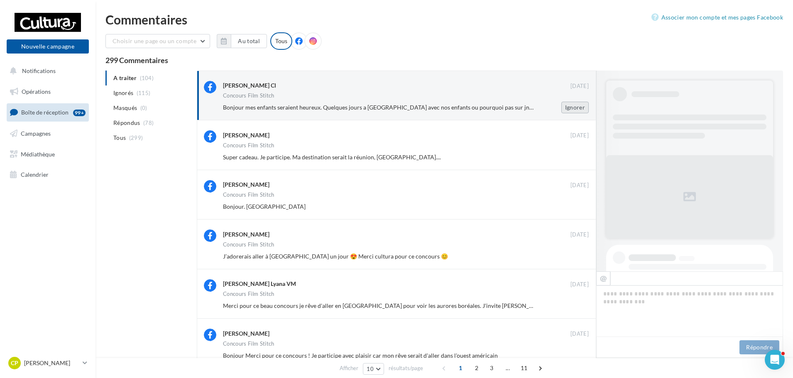
drag, startPoint x: 576, startPoint y: 107, endPoint x: 577, endPoint y: 112, distance: 4.6
click at [577, 112] on button "Ignorer" at bounding box center [575, 108] width 27 height 12
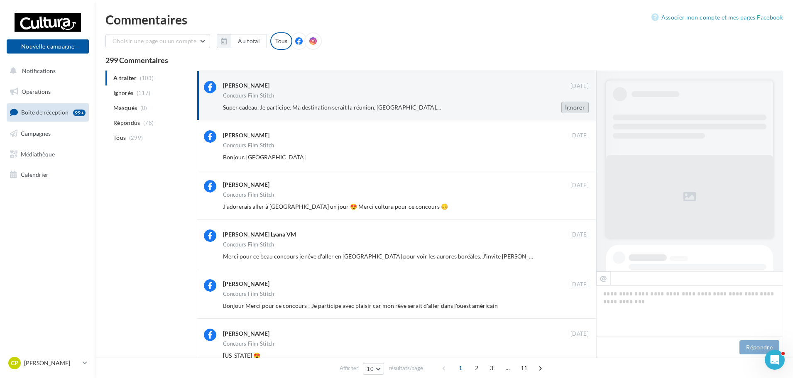
click at [577, 109] on button "Ignorer" at bounding box center [575, 108] width 27 height 12
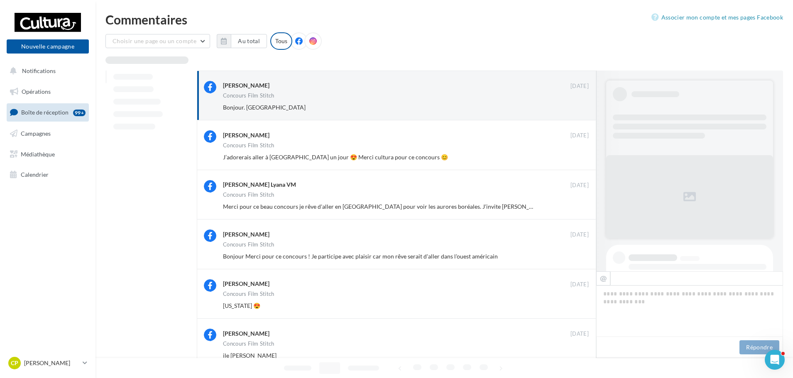
click at [574, 109] on button "Ignorer" at bounding box center [575, 108] width 27 height 12
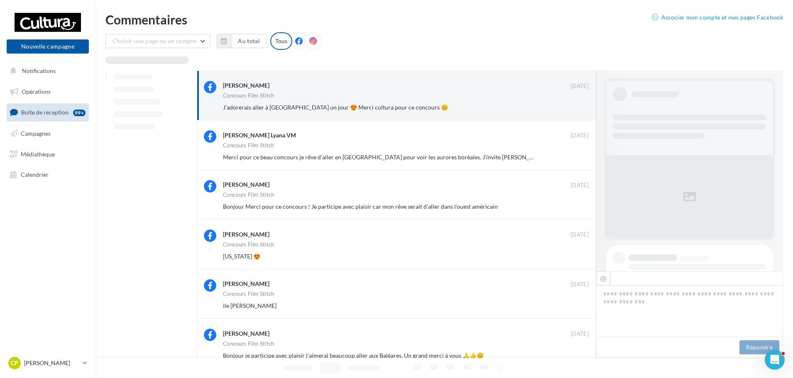
click at [574, 109] on button "Ignorer" at bounding box center [575, 108] width 27 height 12
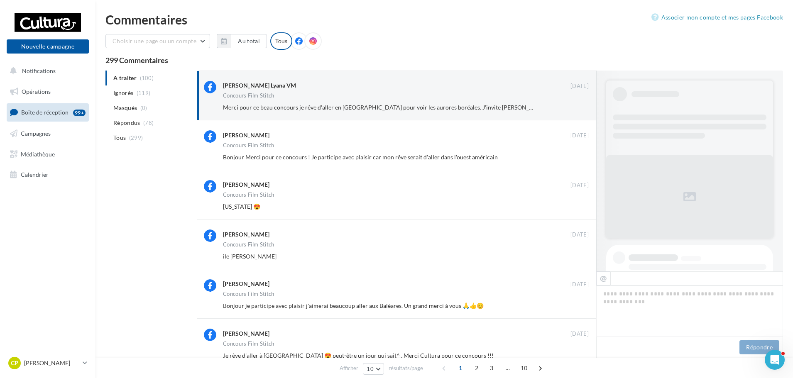
click at [574, 109] on button "Ignorer" at bounding box center [575, 108] width 27 height 12
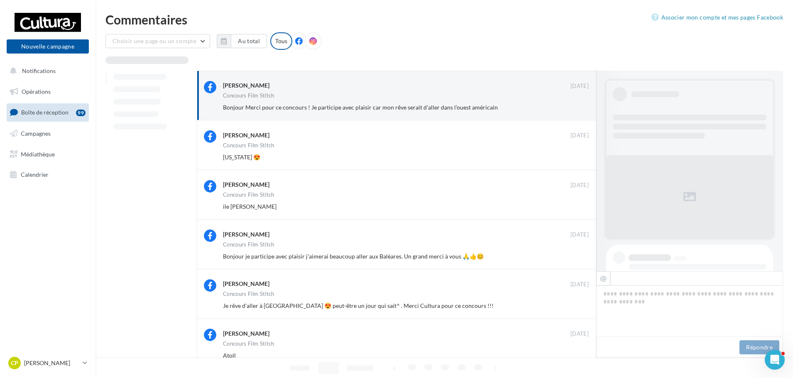
click at [574, 109] on button "Ignorer" at bounding box center [575, 108] width 27 height 12
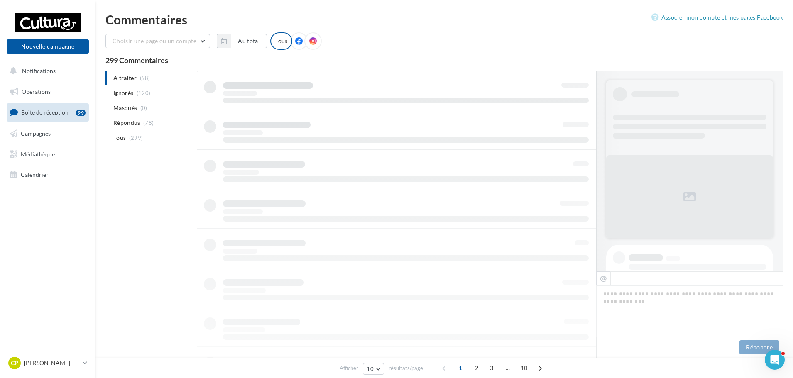
click at [574, 109] on div at bounding box center [397, 268] width 400 height 395
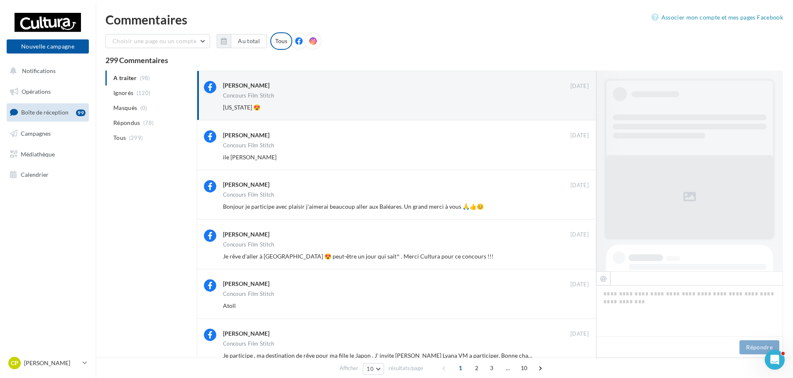
click at [574, 109] on button "Ignorer" at bounding box center [575, 108] width 27 height 12
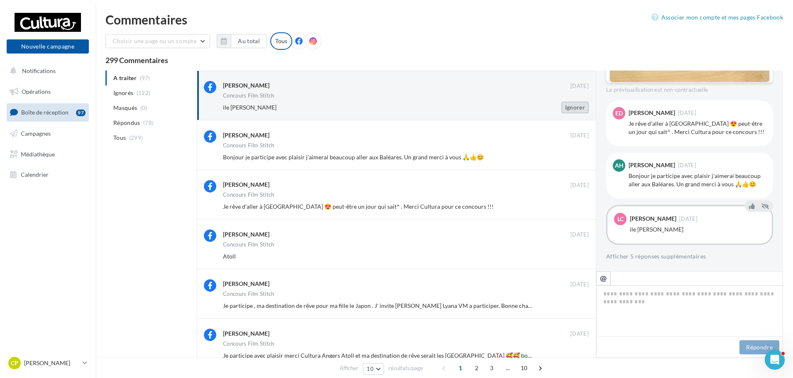
click at [574, 109] on button "Ignorer" at bounding box center [575, 108] width 27 height 12
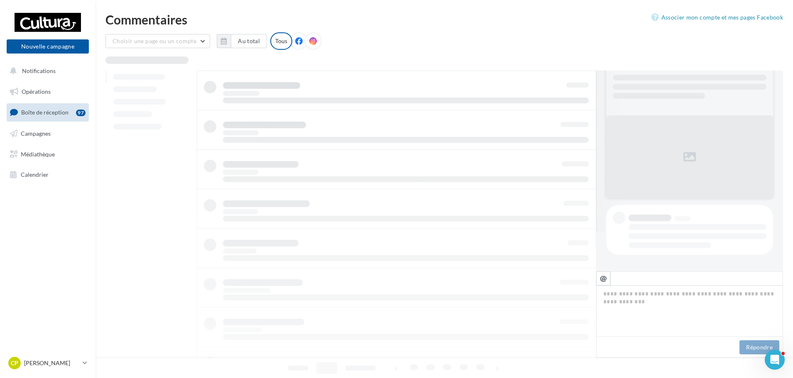
scroll to position [40, 0]
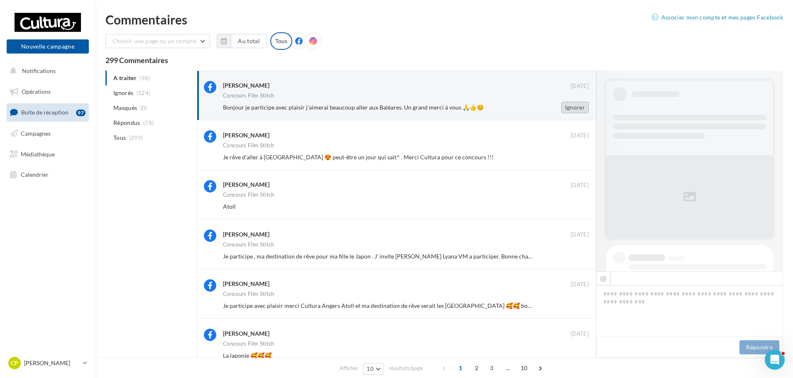
click at [575, 109] on button "Ignorer" at bounding box center [575, 108] width 27 height 12
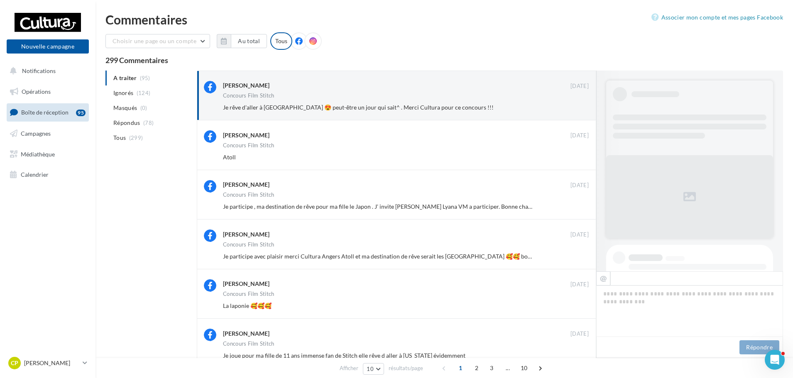
click at [575, 109] on button "Ignorer" at bounding box center [575, 108] width 27 height 12
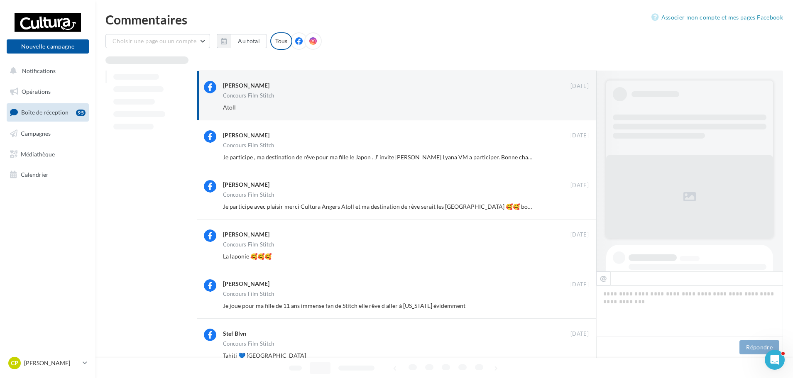
click at [575, 109] on button "Ignorer" at bounding box center [575, 108] width 27 height 12
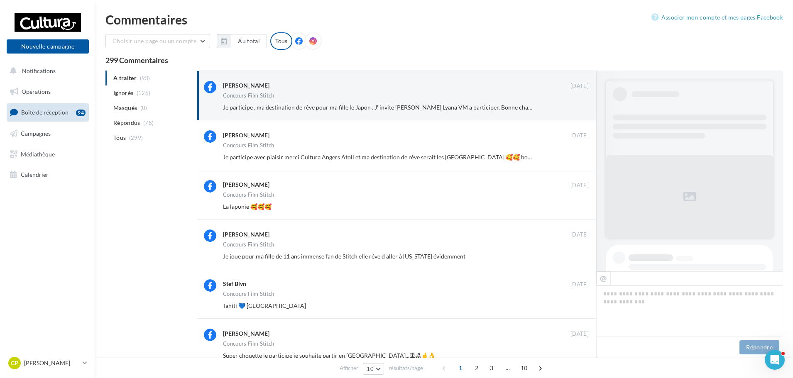
click at [575, 109] on button "Ignorer" at bounding box center [575, 108] width 27 height 12
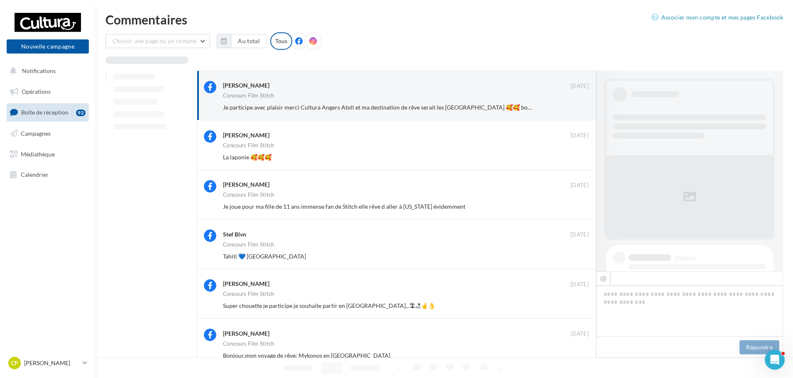
scroll to position [316, 0]
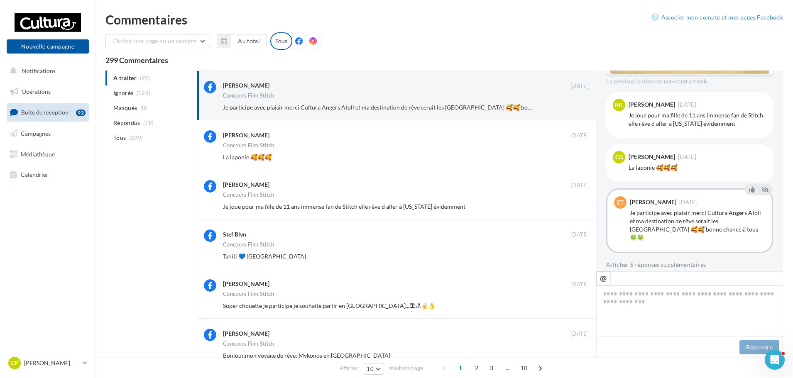
click at [575, 109] on button "Ignorer" at bounding box center [575, 108] width 27 height 12
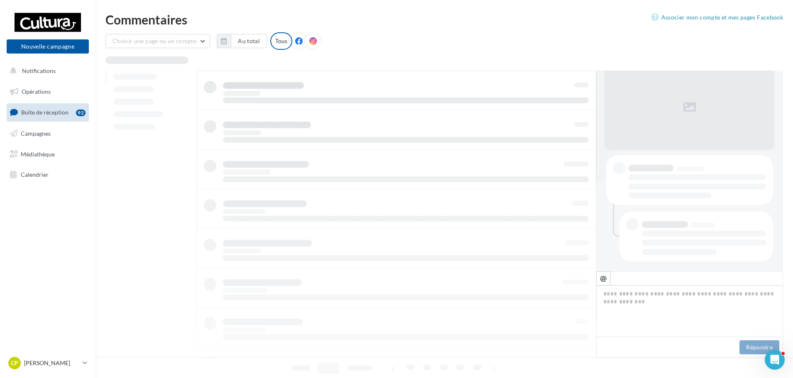
scroll to position [90, 0]
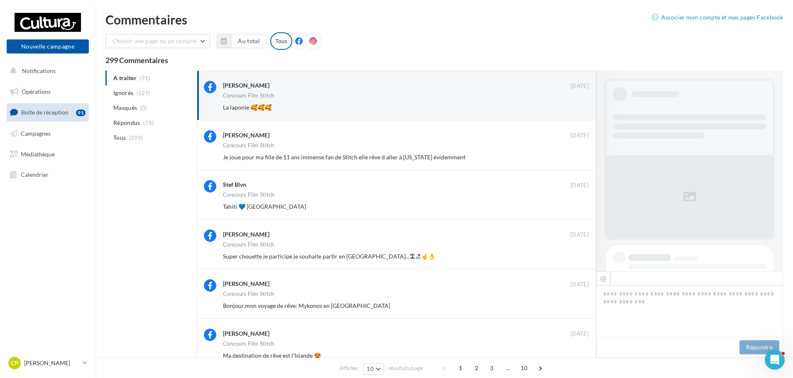
click at [575, 109] on button "Ignorer" at bounding box center [575, 108] width 27 height 12
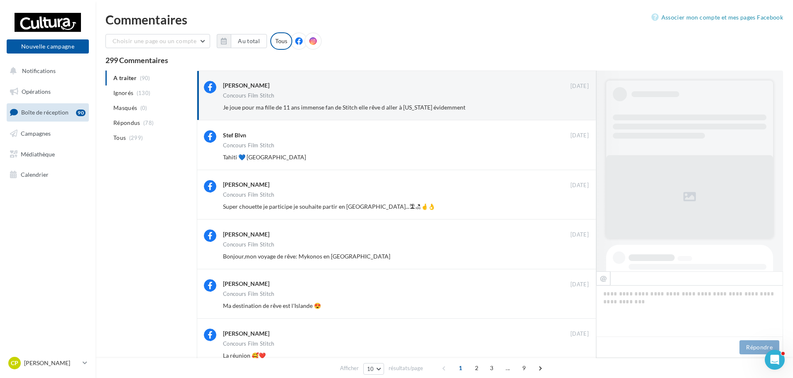
click at [575, 109] on button "Ignorer" at bounding box center [575, 108] width 27 height 12
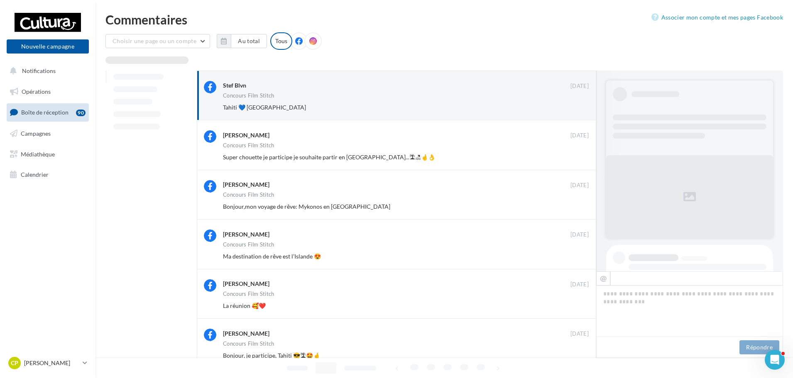
click at [575, 109] on button "Ignorer" at bounding box center [575, 108] width 27 height 12
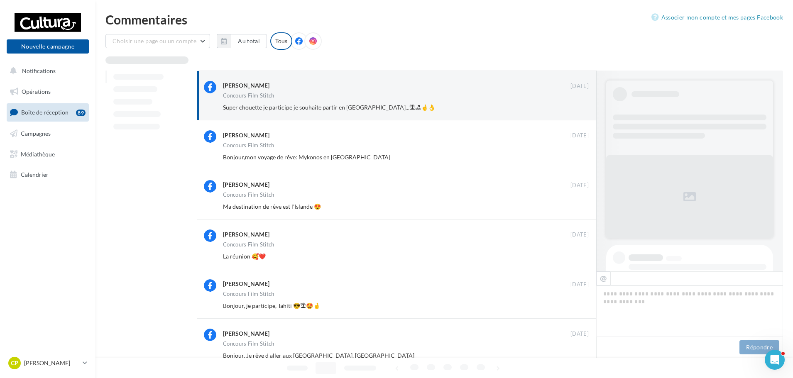
click at [575, 109] on button "Ignorer" at bounding box center [575, 108] width 27 height 12
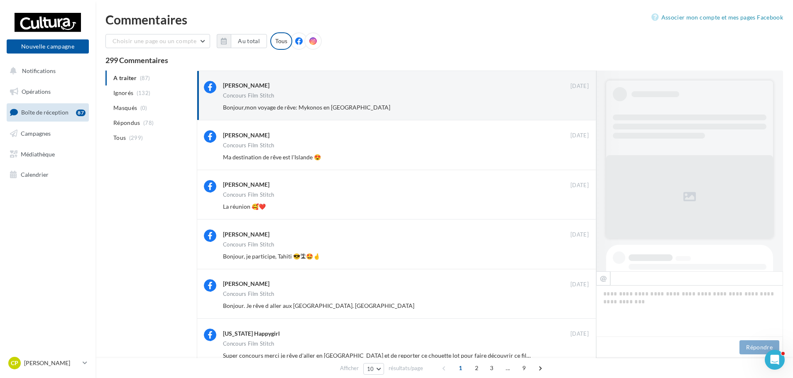
click at [575, 109] on button "Ignorer" at bounding box center [575, 108] width 27 height 12
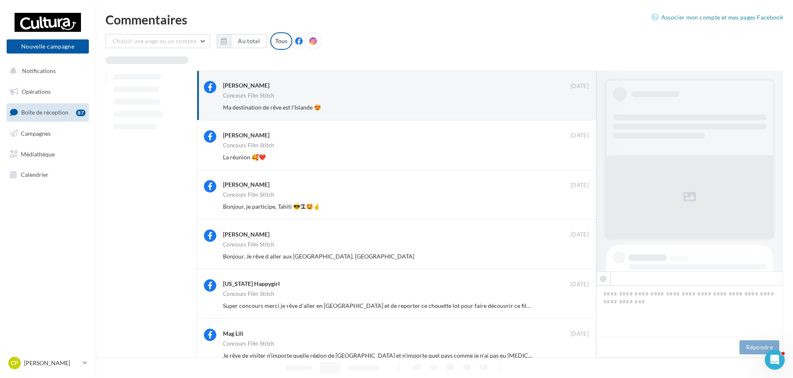
click at [575, 109] on button "Ignorer" at bounding box center [575, 108] width 27 height 12
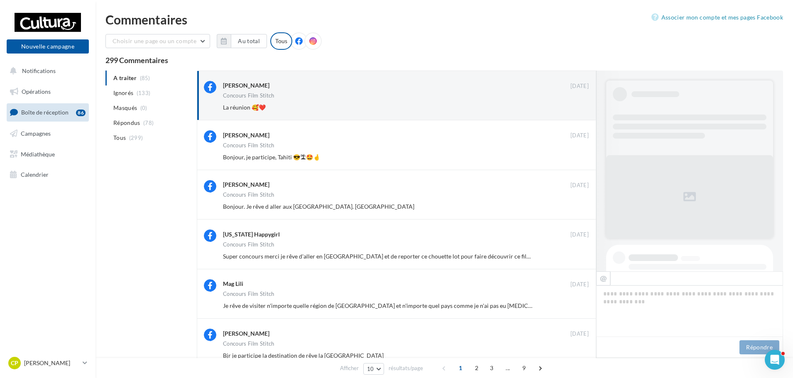
click at [575, 109] on button "Ignorer" at bounding box center [575, 108] width 27 height 12
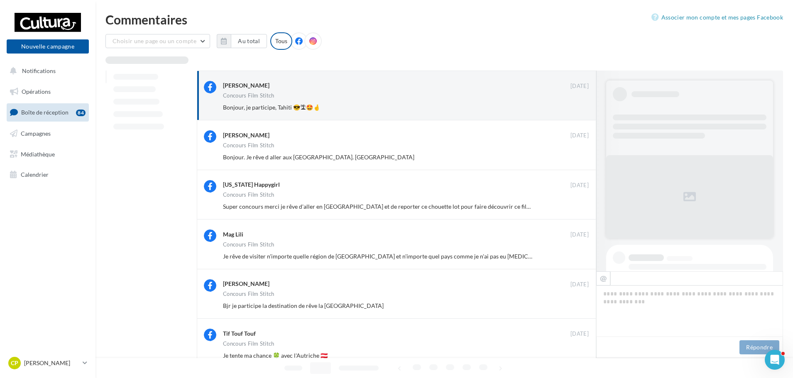
click at [575, 109] on button "Ignorer" at bounding box center [575, 108] width 27 height 12
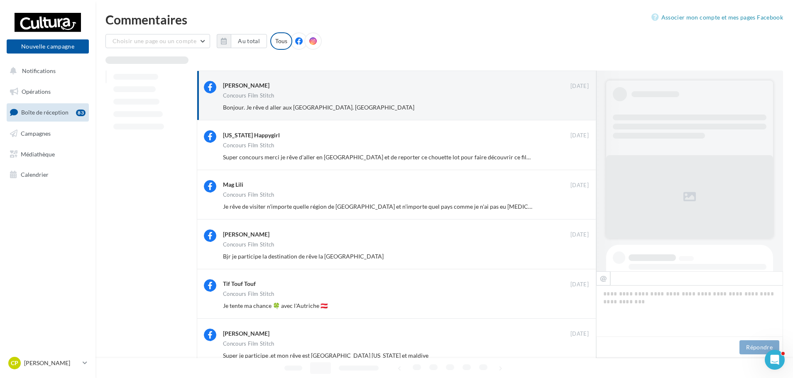
click at [575, 109] on button "Ignorer" at bounding box center [575, 108] width 27 height 12
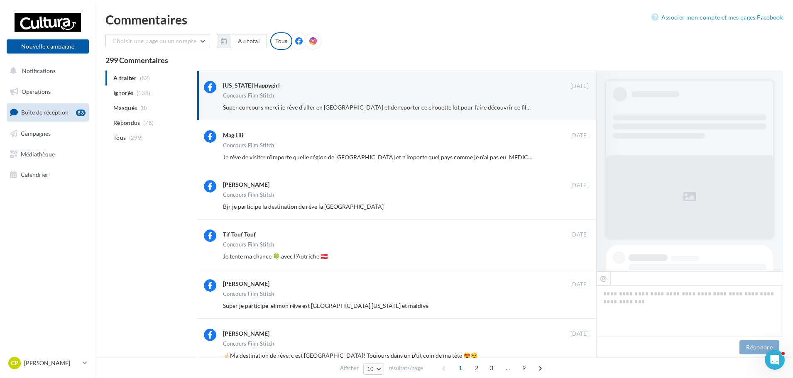
click at [575, 109] on button "Ignorer" at bounding box center [575, 108] width 27 height 12
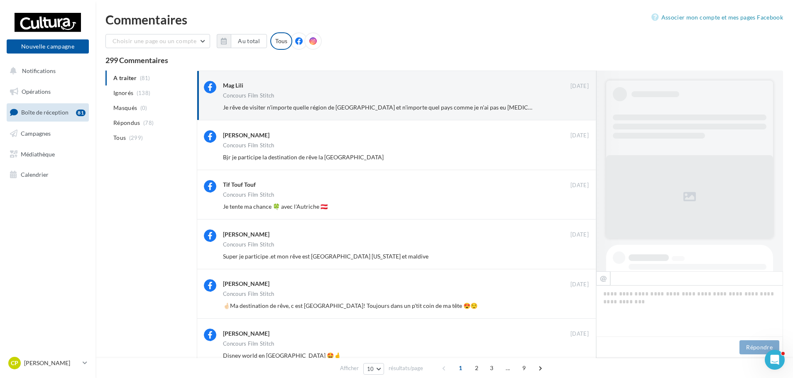
click at [575, 109] on button "Ignorer" at bounding box center [575, 108] width 27 height 12
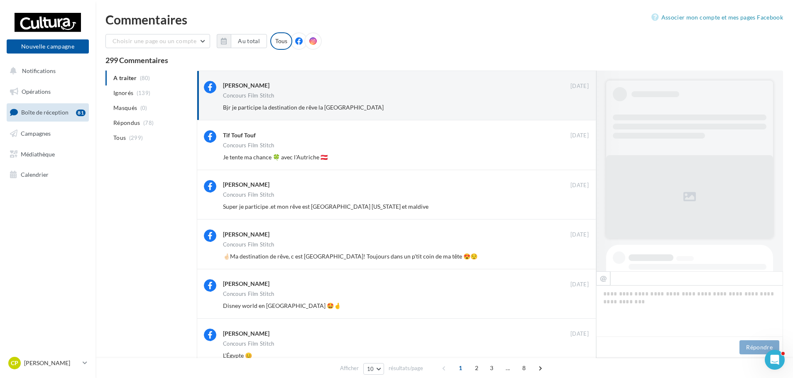
click at [575, 109] on button "Ignorer" at bounding box center [575, 108] width 27 height 12
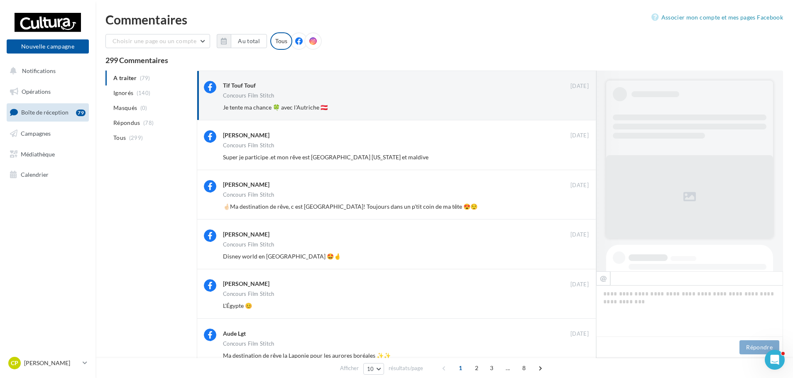
click at [574, 110] on button "Ignorer" at bounding box center [575, 108] width 27 height 12
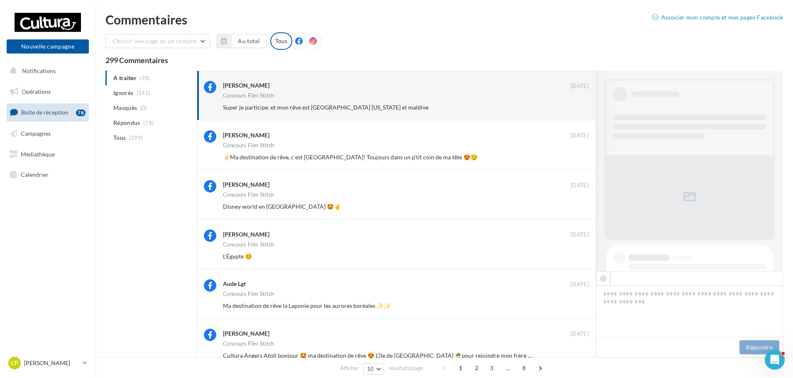
click at [574, 110] on button "Ignorer" at bounding box center [575, 108] width 27 height 12
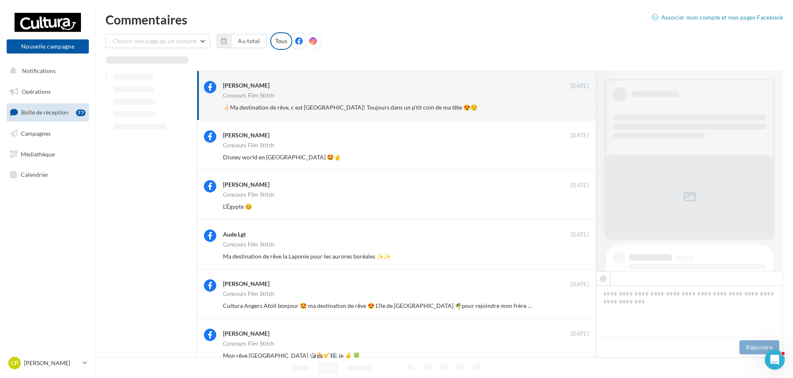
click at [574, 110] on button "Ignorer" at bounding box center [575, 108] width 27 height 12
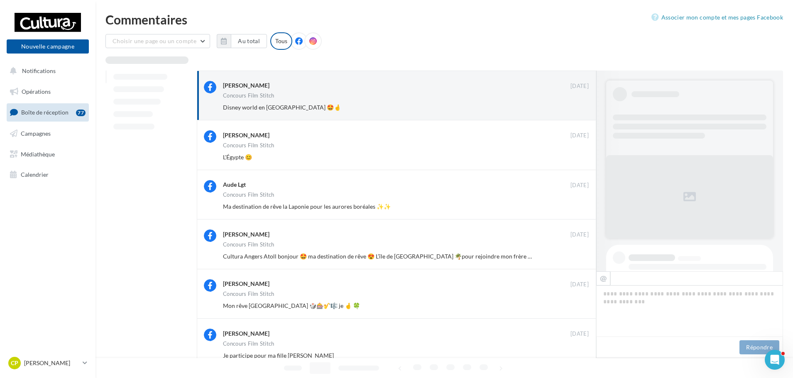
click at [574, 110] on button "Ignorer" at bounding box center [575, 108] width 27 height 12
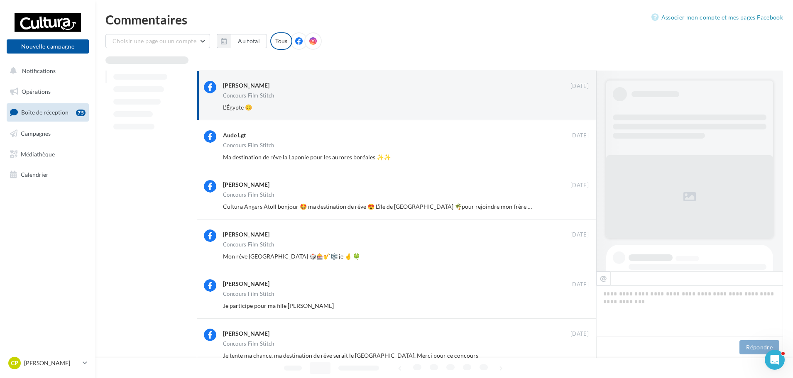
click at [574, 110] on button "Ignorer" at bounding box center [575, 108] width 27 height 12
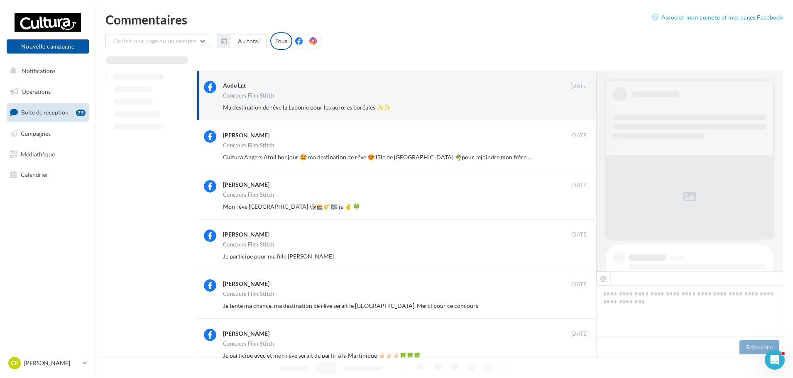
click at [574, 110] on button "Ignorer" at bounding box center [575, 108] width 27 height 12
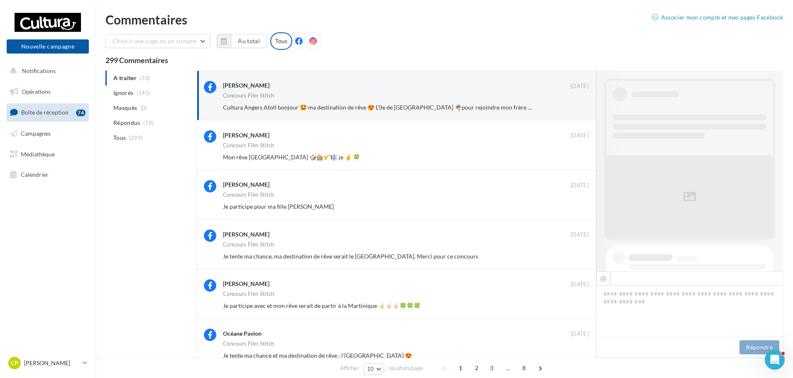
click at [574, 110] on button "Ignorer" at bounding box center [575, 108] width 27 height 12
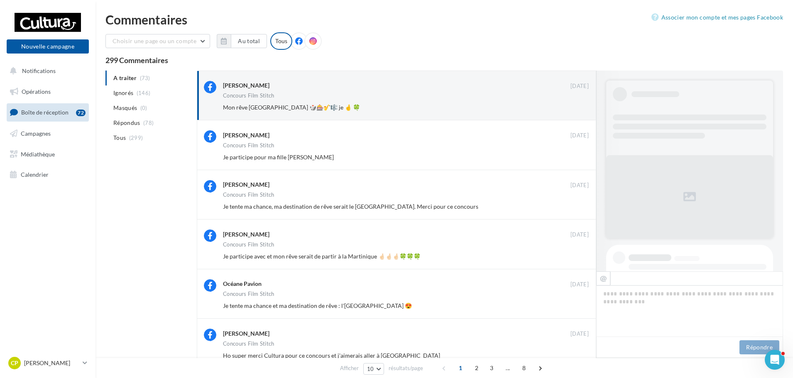
click at [574, 110] on button "Ignorer" at bounding box center [575, 108] width 27 height 12
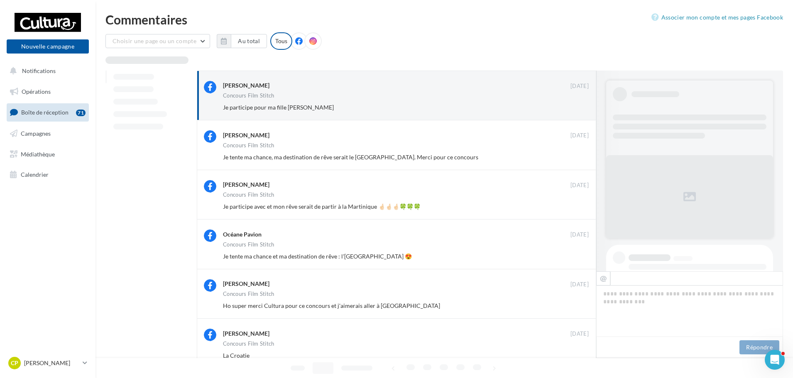
click at [574, 110] on button "Ignorer" at bounding box center [575, 108] width 27 height 12
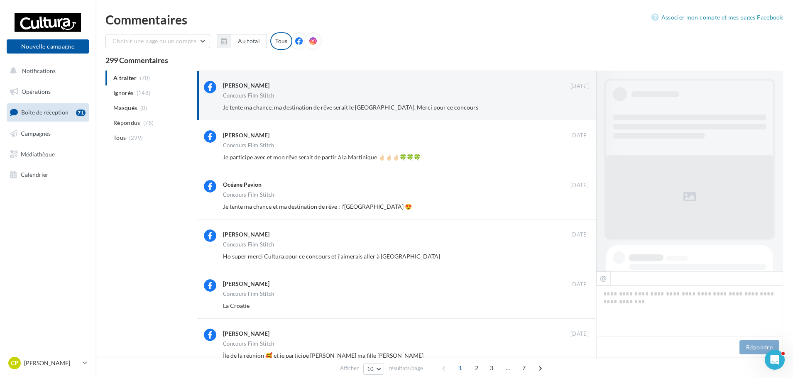
click at [574, 110] on button "Ignorer" at bounding box center [575, 108] width 27 height 12
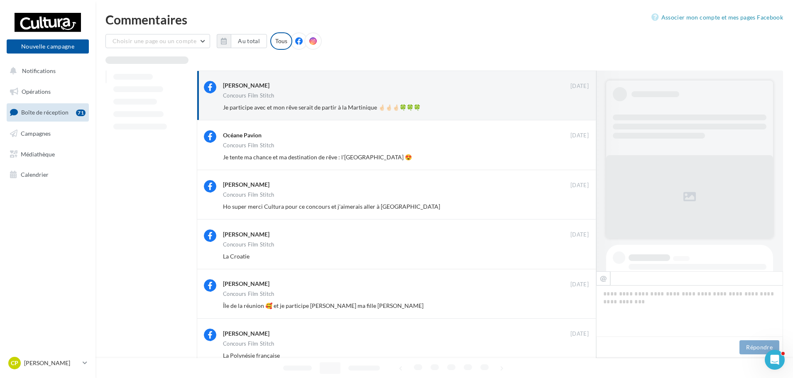
click at [574, 110] on button "Ignorer" at bounding box center [575, 108] width 27 height 12
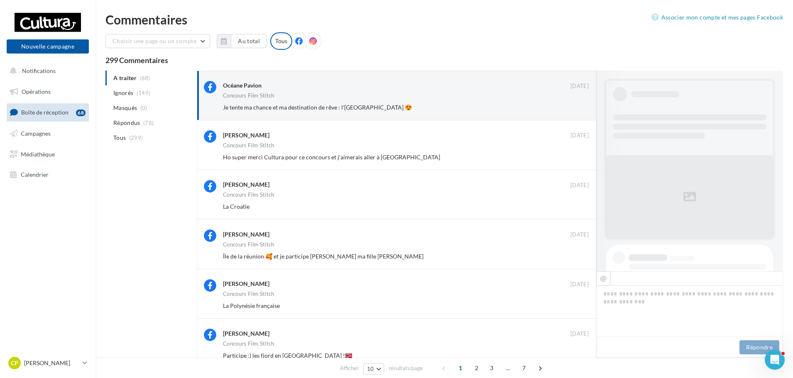
click at [574, 110] on button "Ignorer" at bounding box center [575, 108] width 27 height 12
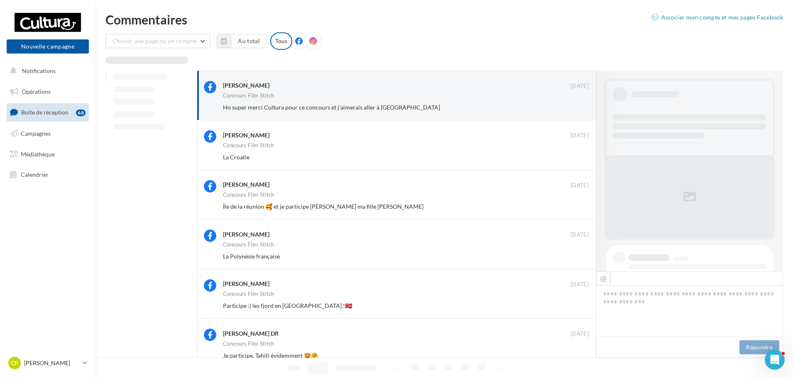
click at [574, 110] on button "Ignorer" at bounding box center [575, 108] width 27 height 12
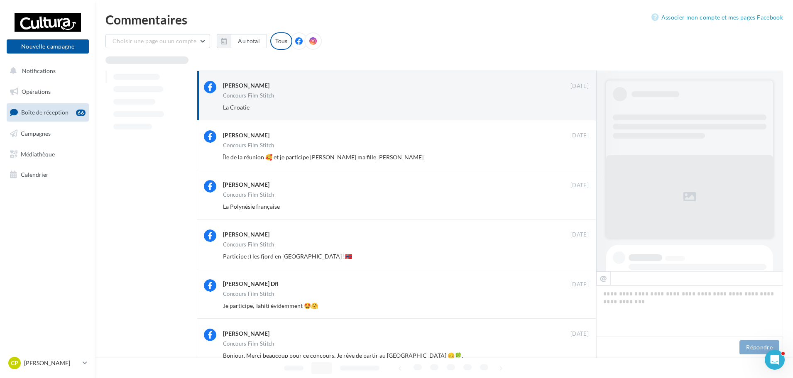
click at [574, 110] on button "Ignorer" at bounding box center [575, 108] width 27 height 12
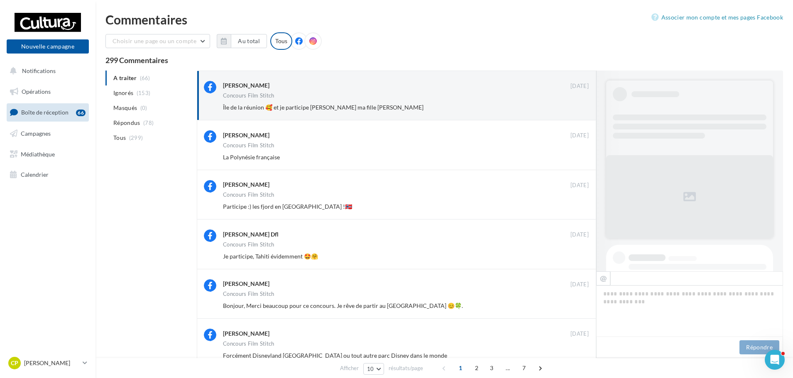
click at [574, 110] on button "Ignorer" at bounding box center [575, 108] width 27 height 12
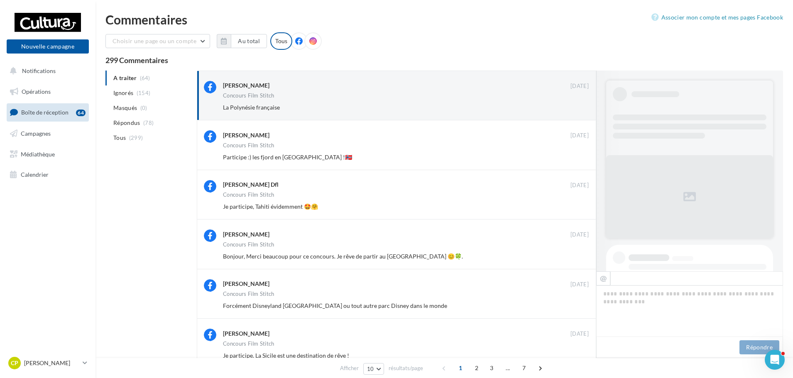
click at [574, 110] on button "Ignorer" at bounding box center [575, 108] width 27 height 12
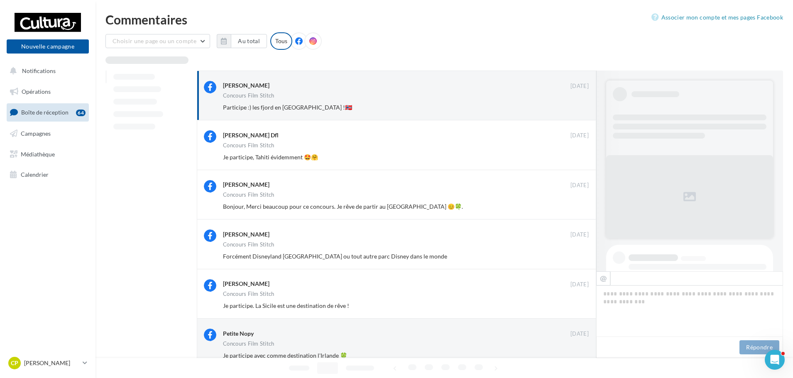
click at [574, 110] on button "Ignorer" at bounding box center [575, 108] width 27 height 12
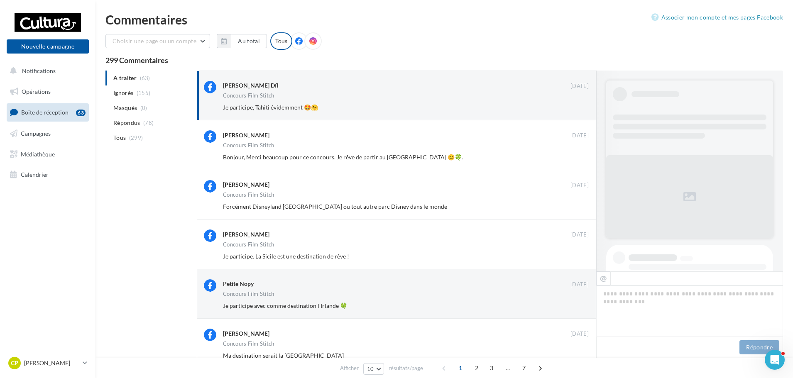
click at [574, 110] on button "Ignorer" at bounding box center [575, 108] width 27 height 12
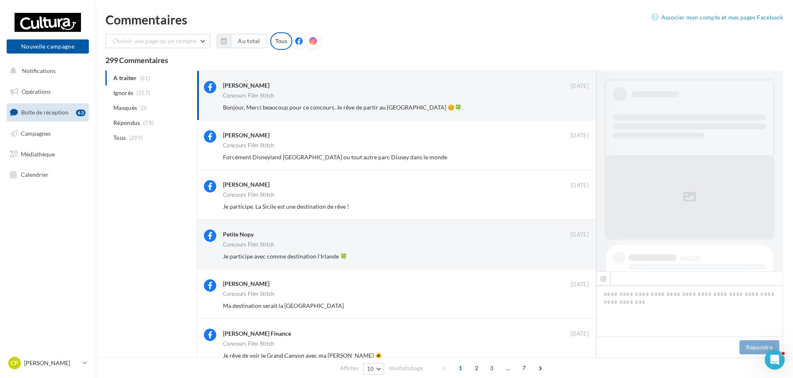
scroll to position [308, 0]
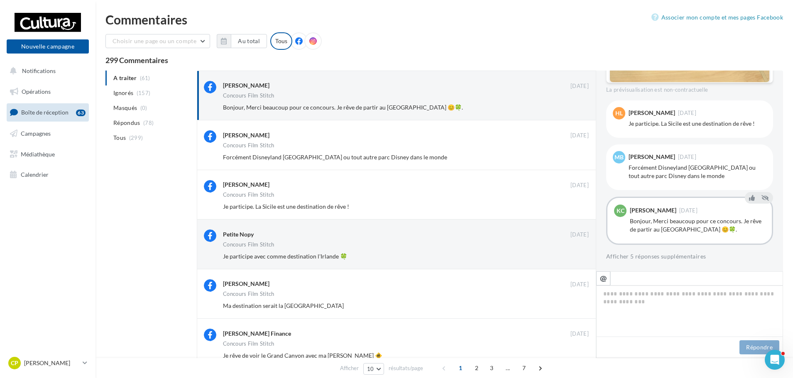
click at [574, 110] on button "Ignorer" at bounding box center [575, 108] width 27 height 12
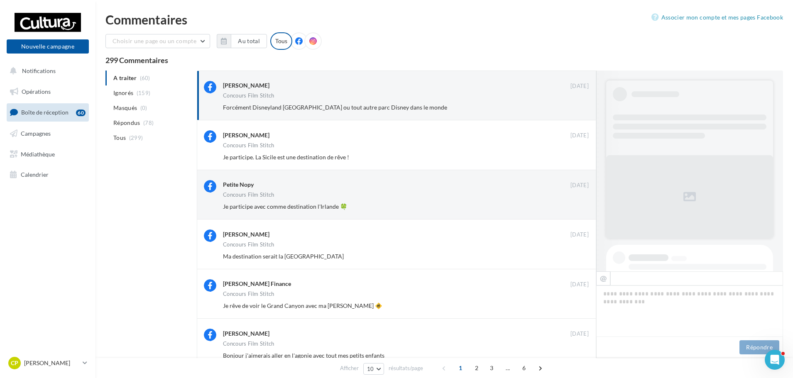
click at [574, 110] on button "Ignorer" at bounding box center [575, 108] width 27 height 12
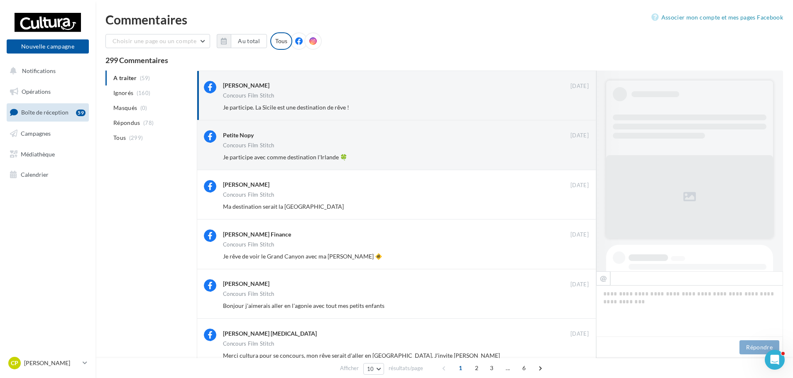
click at [574, 110] on button "Ignorer" at bounding box center [575, 108] width 27 height 12
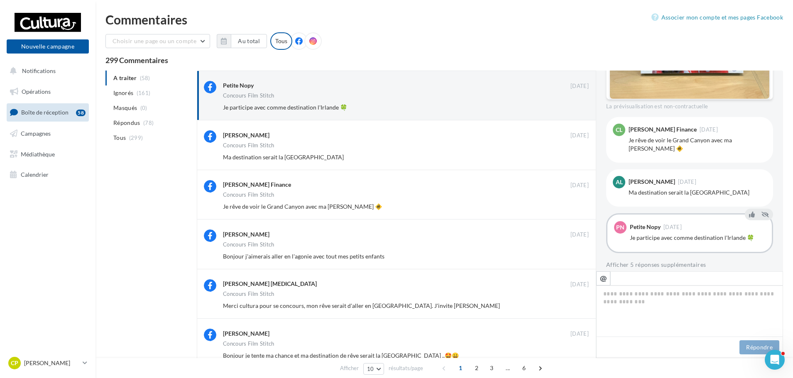
click at [574, 110] on button "Ignorer" at bounding box center [575, 108] width 27 height 12
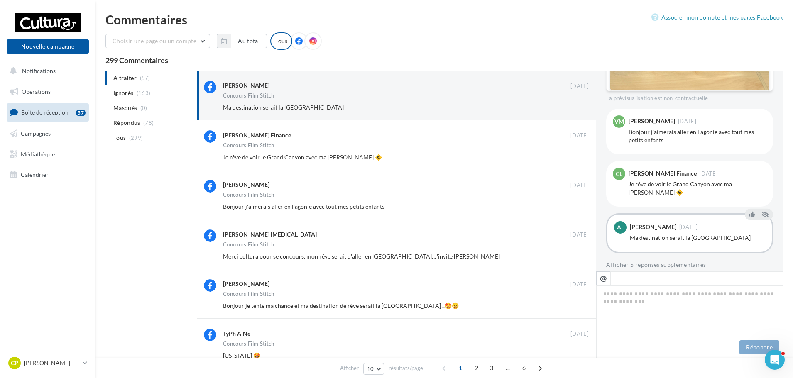
click at [574, 110] on button "Ignorer" at bounding box center [575, 108] width 27 height 12
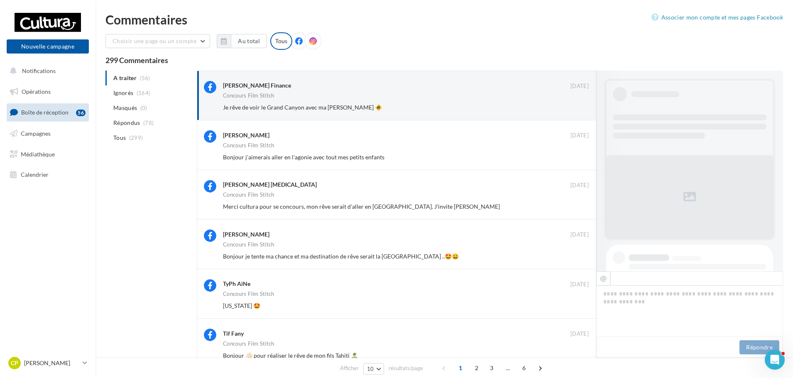
click at [574, 110] on button "Ignorer" at bounding box center [575, 108] width 27 height 12
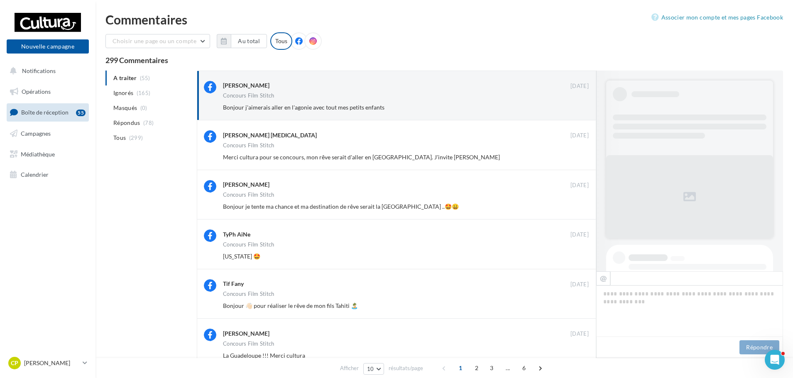
click at [574, 110] on button "Ignorer" at bounding box center [575, 108] width 27 height 12
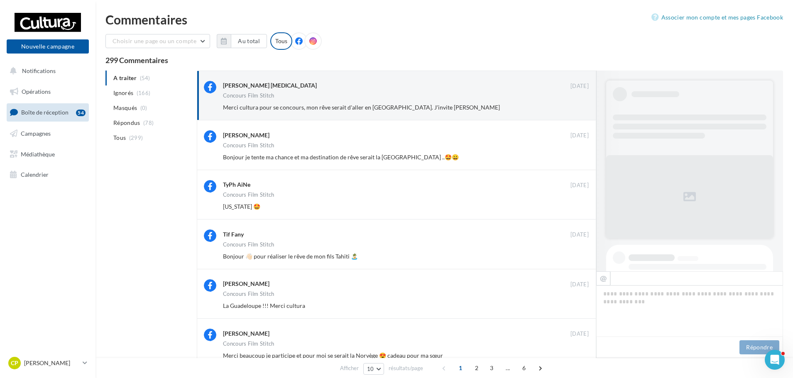
click at [574, 110] on button "Ignorer" at bounding box center [575, 108] width 27 height 12
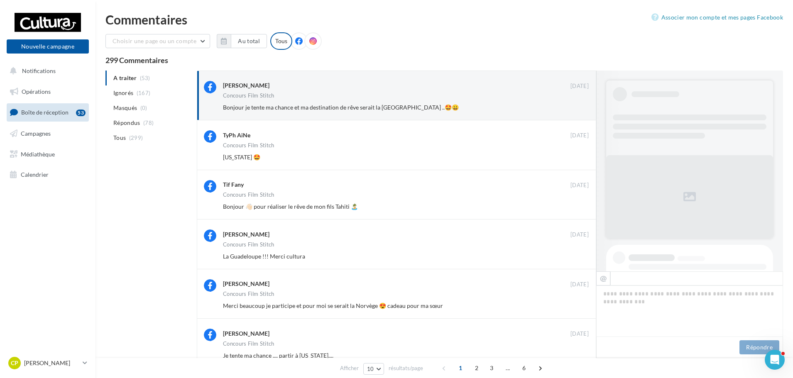
click at [574, 110] on button "Ignorer" at bounding box center [575, 108] width 27 height 12
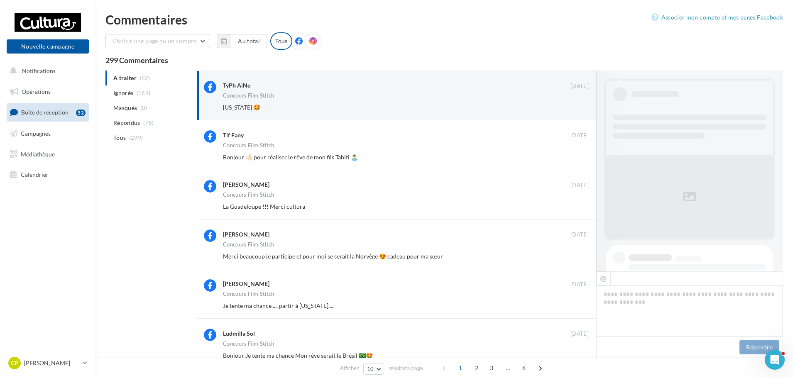
scroll to position [291, 0]
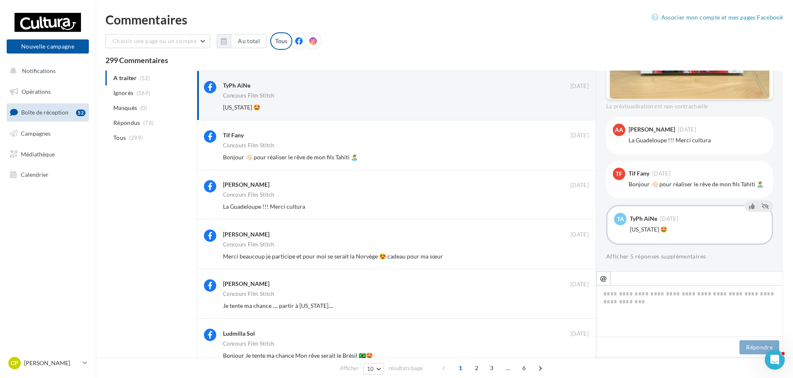
click at [574, 110] on button "Ignorer" at bounding box center [575, 108] width 27 height 12
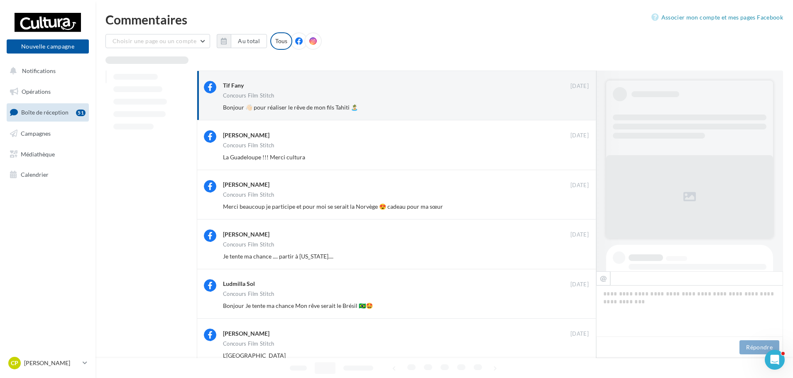
click at [574, 110] on button "Ignorer" at bounding box center [575, 108] width 27 height 12
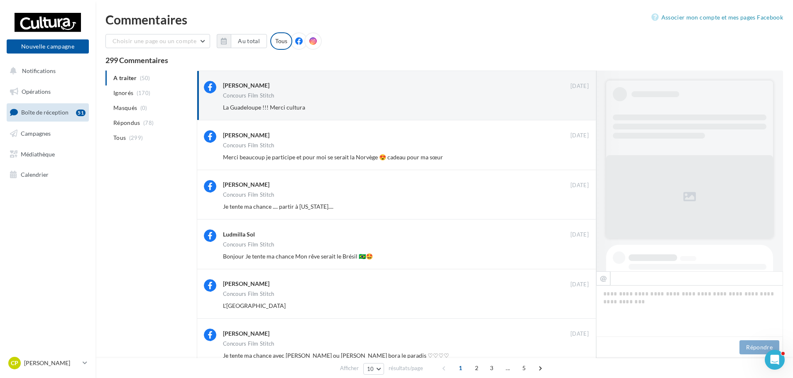
click at [574, 110] on button "Ignorer" at bounding box center [575, 108] width 27 height 12
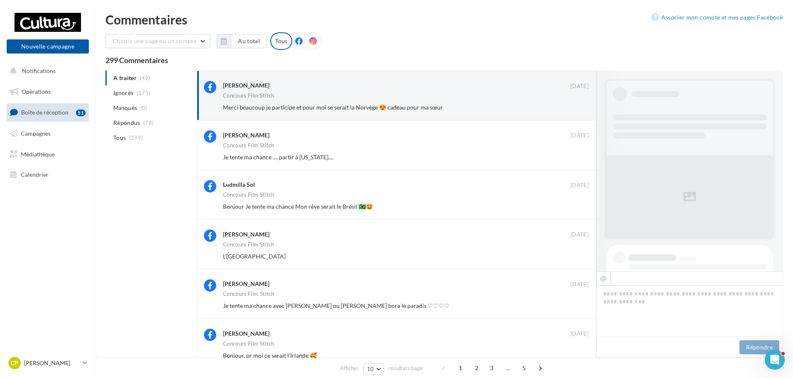
click at [574, 110] on button "Ignorer" at bounding box center [575, 108] width 27 height 12
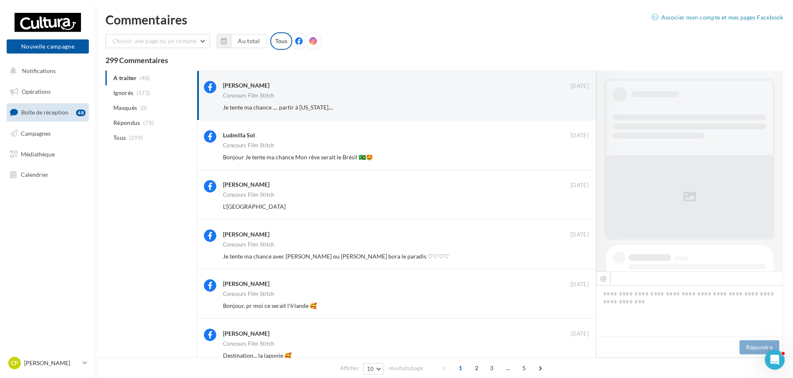
click at [574, 110] on button "Ignorer" at bounding box center [575, 108] width 27 height 12
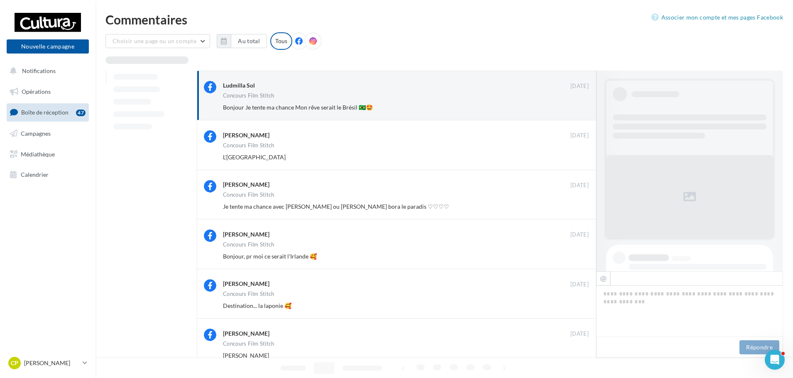
click at [574, 110] on button "Ignorer" at bounding box center [575, 108] width 27 height 12
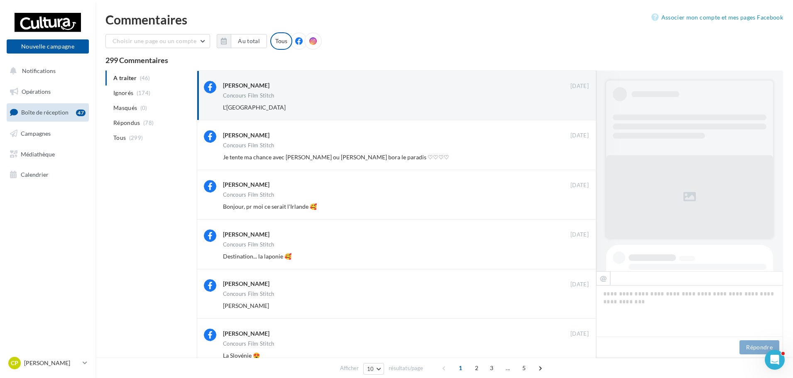
click at [574, 110] on button "Ignorer" at bounding box center [575, 108] width 27 height 12
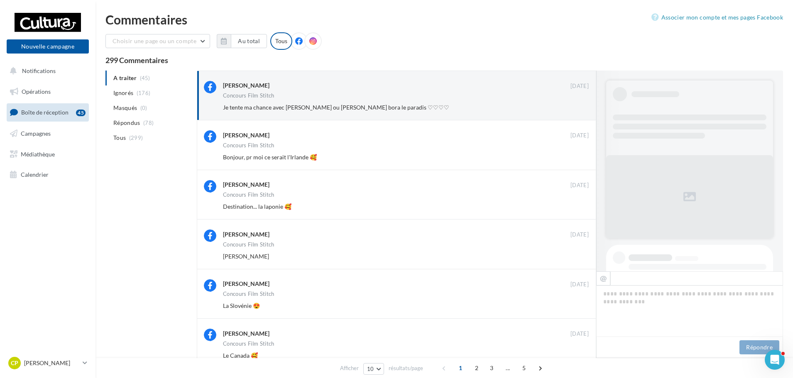
click at [574, 110] on button "Ignorer" at bounding box center [575, 108] width 27 height 12
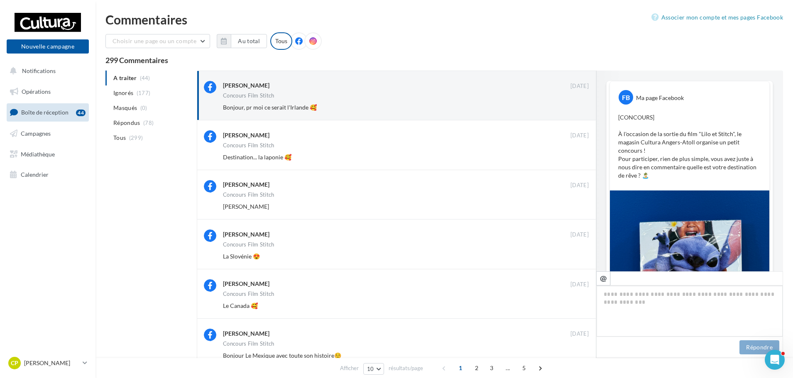
scroll to position [291, 0]
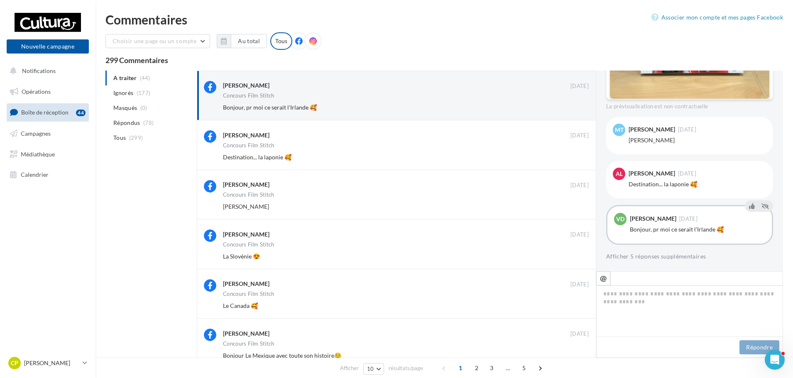
click at [574, 110] on button "Ignorer" at bounding box center [575, 108] width 27 height 12
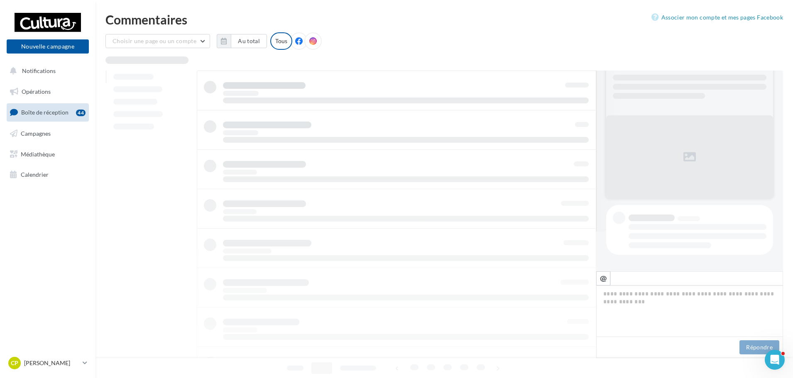
scroll to position [40, 0]
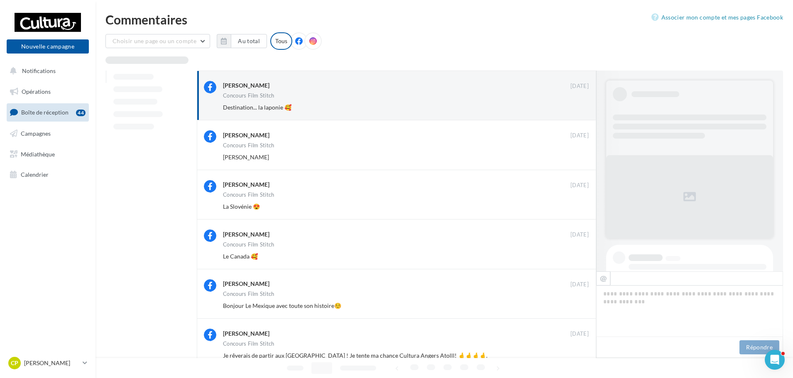
click at [574, 110] on button "Ignorer" at bounding box center [575, 108] width 27 height 12
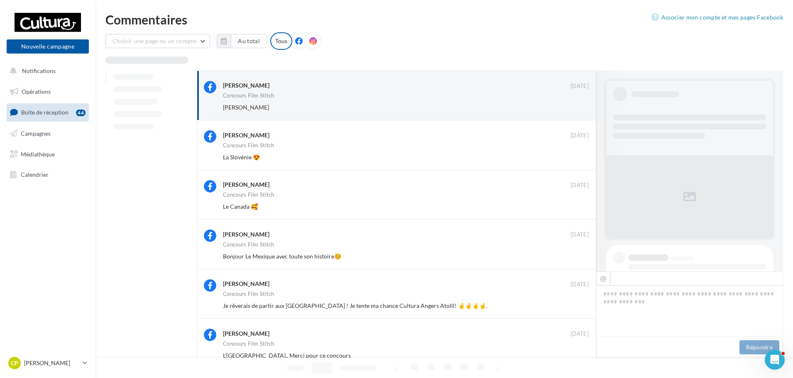
click at [574, 110] on button "Ignorer" at bounding box center [575, 108] width 27 height 12
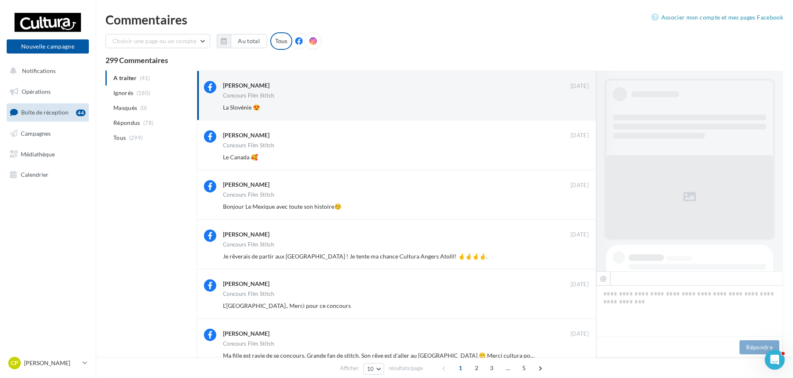
click at [574, 110] on button "Ignorer" at bounding box center [575, 108] width 27 height 12
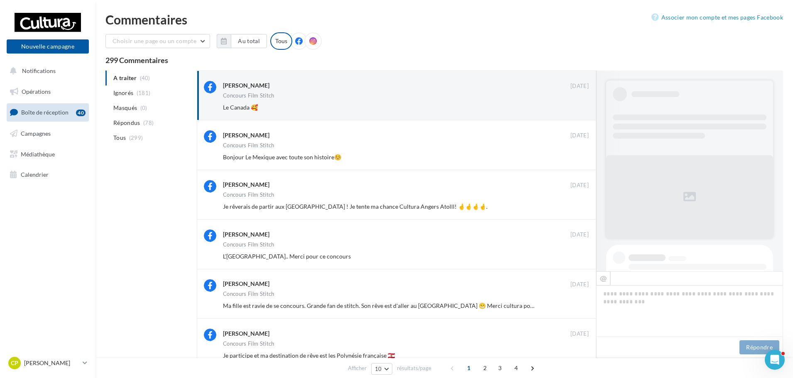
click at [574, 110] on button "Ignorer" at bounding box center [575, 108] width 27 height 12
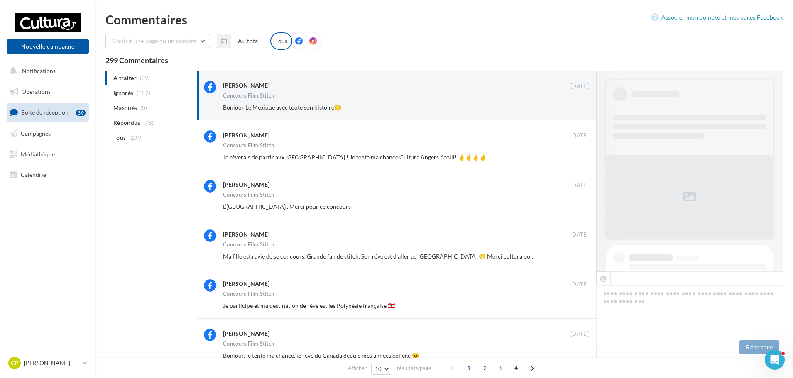
click at [574, 110] on button "Ignorer" at bounding box center [575, 108] width 27 height 12
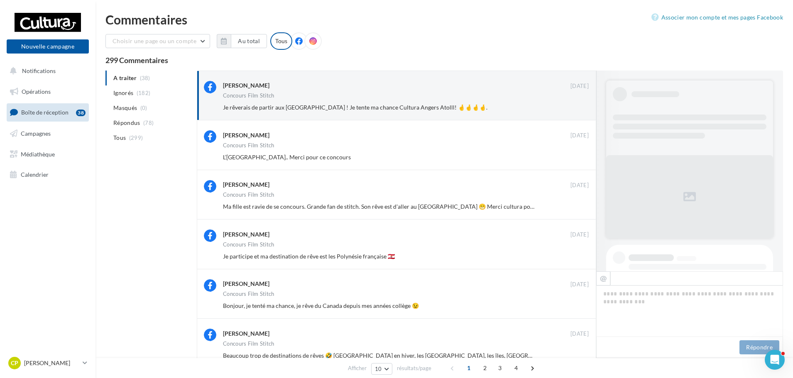
click at [574, 110] on button "Ignorer" at bounding box center [575, 108] width 27 height 12
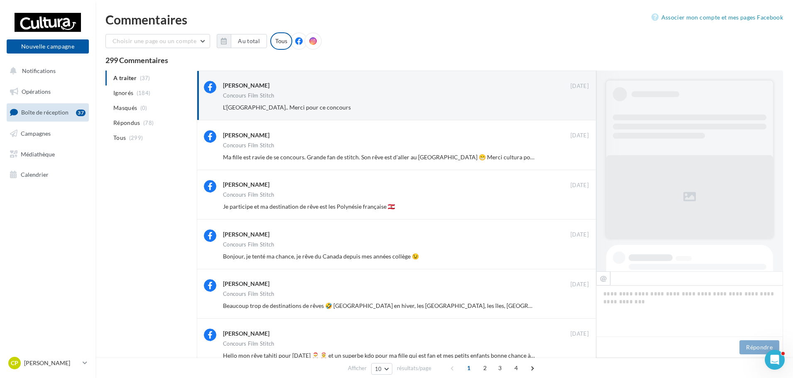
click at [574, 110] on button "Ignorer" at bounding box center [575, 108] width 27 height 12
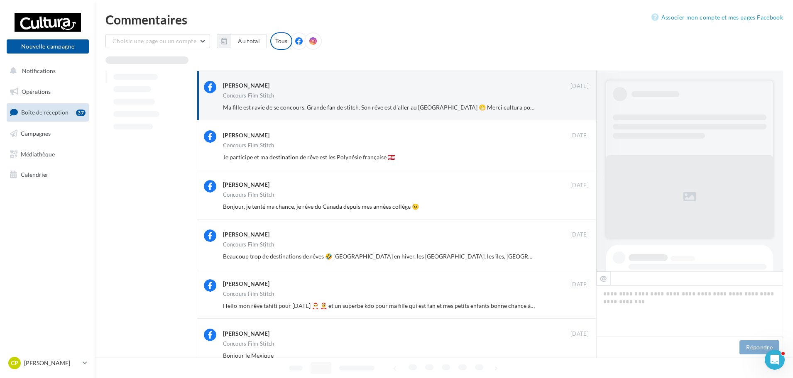
click at [574, 110] on button "Ignorer" at bounding box center [575, 108] width 27 height 12
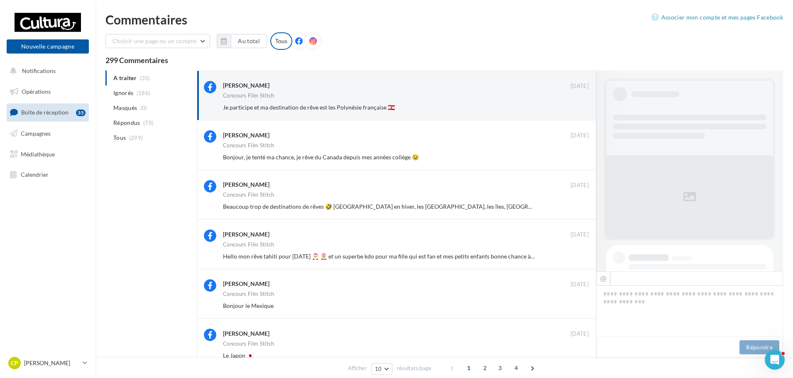
click at [574, 110] on button "Ignorer" at bounding box center [575, 108] width 27 height 12
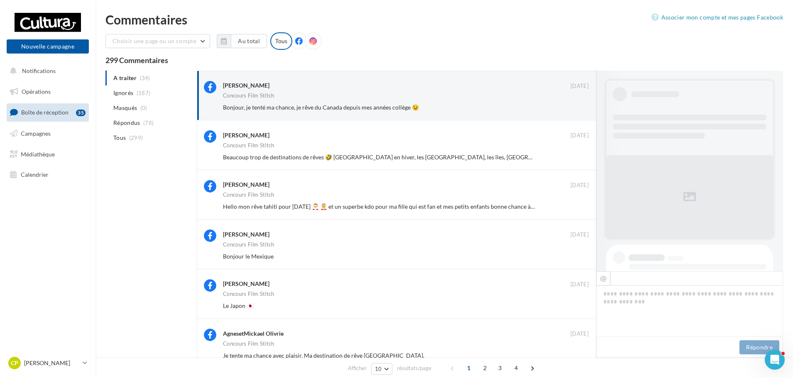
click at [574, 110] on button "Ignorer" at bounding box center [575, 108] width 27 height 12
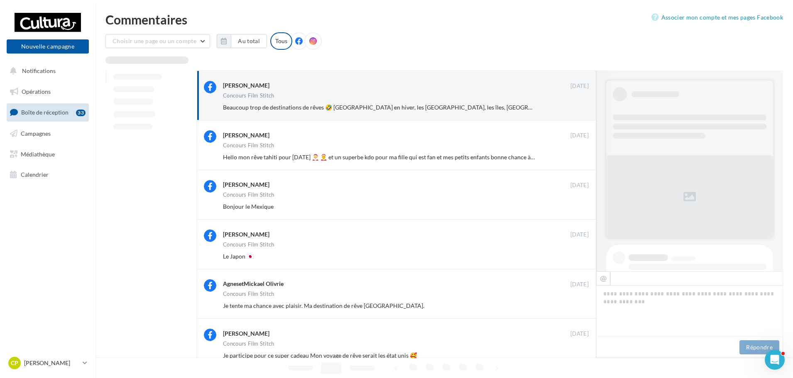
click at [574, 110] on button "Ignorer" at bounding box center [575, 108] width 27 height 12
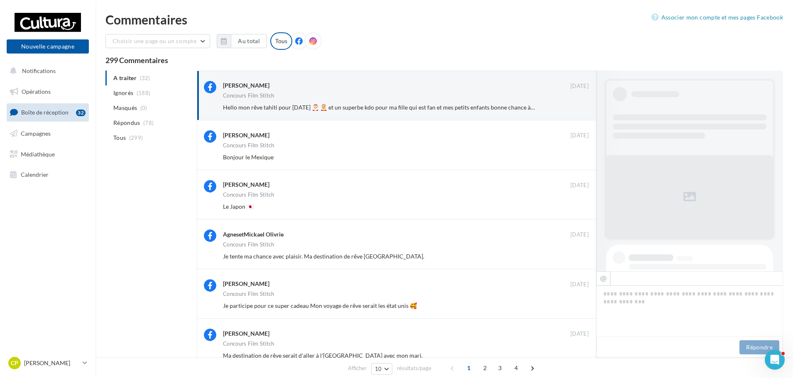
click at [574, 110] on button "Ignorer" at bounding box center [575, 108] width 27 height 12
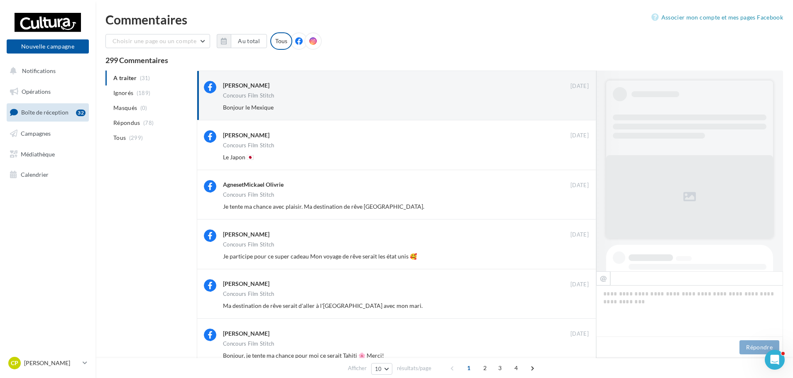
click at [574, 110] on button "Ignorer" at bounding box center [575, 108] width 27 height 12
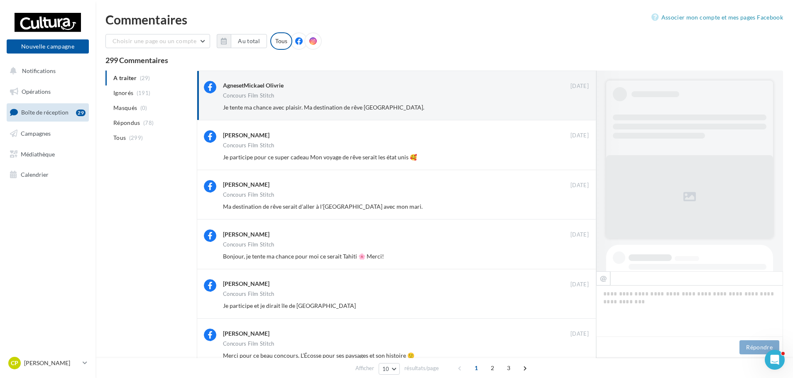
click at [574, 110] on button "Ignorer" at bounding box center [575, 108] width 27 height 12
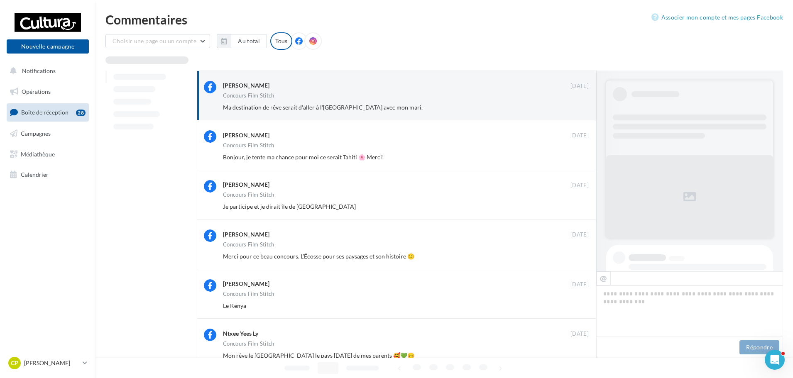
click at [574, 110] on button "Ignorer" at bounding box center [575, 108] width 27 height 12
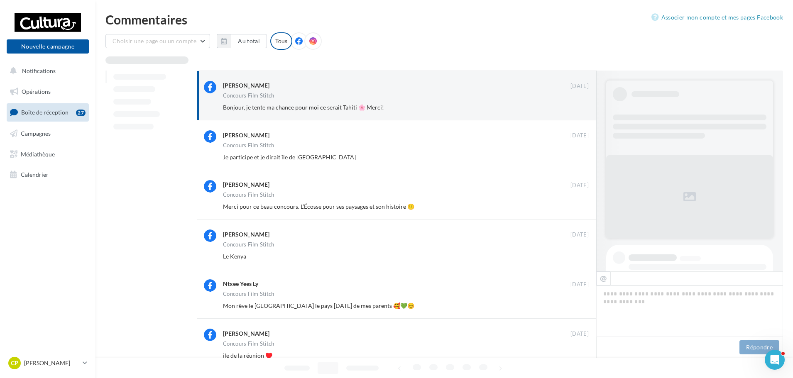
click at [574, 110] on button "Ignorer" at bounding box center [575, 108] width 27 height 12
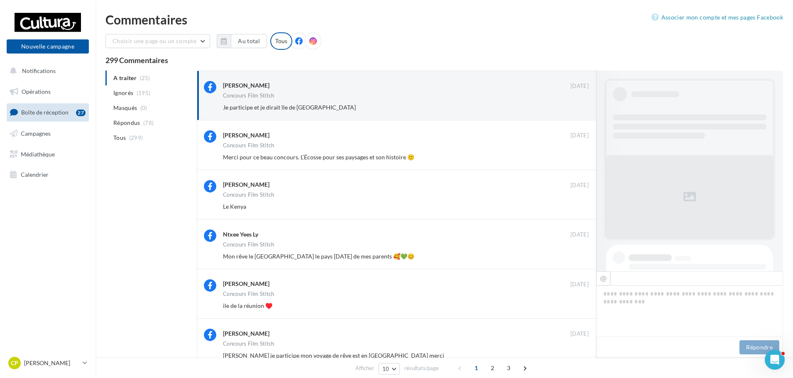
click at [574, 110] on button "Ignorer" at bounding box center [575, 108] width 27 height 12
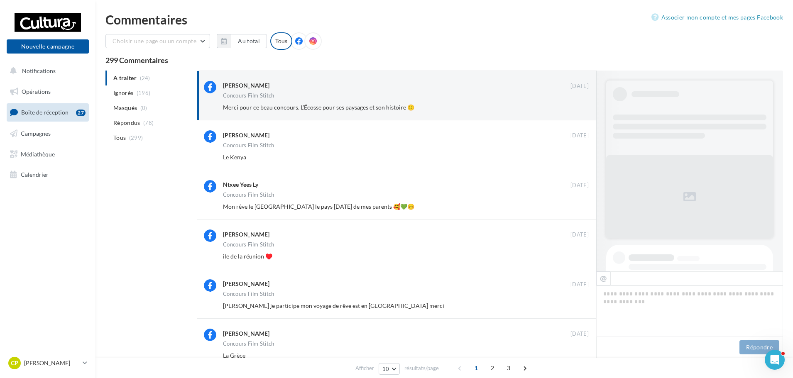
click at [574, 110] on button "Ignorer" at bounding box center [575, 108] width 27 height 12
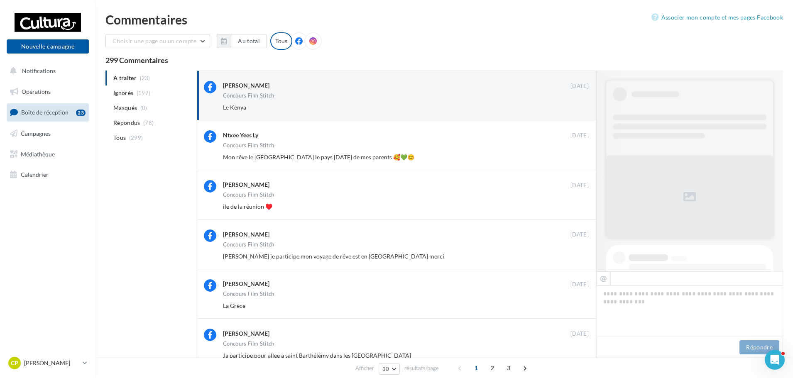
click at [574, 110] on button "Ignorer" at bounding box center [575, 108] width 27 height 12
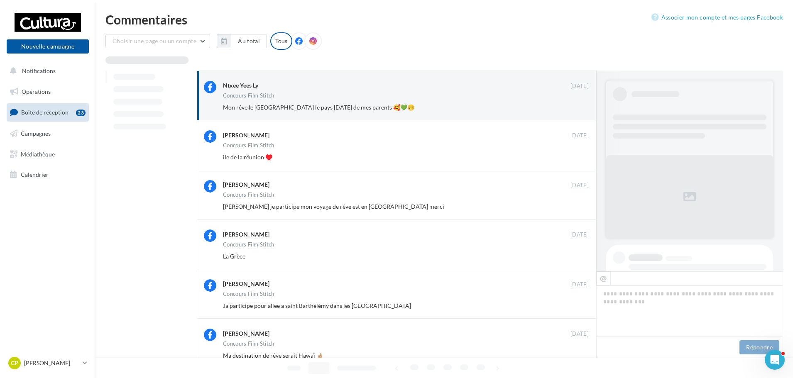
click at [574, 110] on button "Ignorer" at bounding box center [575, 108] width 27 height 12
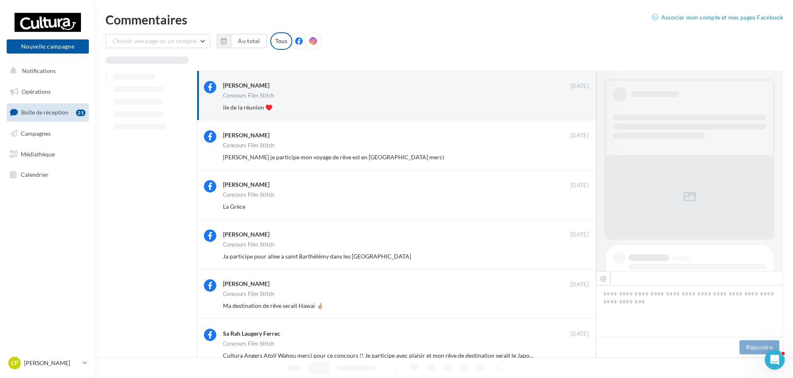
click at [574, 110] on button "Ignorer" at bounding box center [575, 108] width 27 height 12
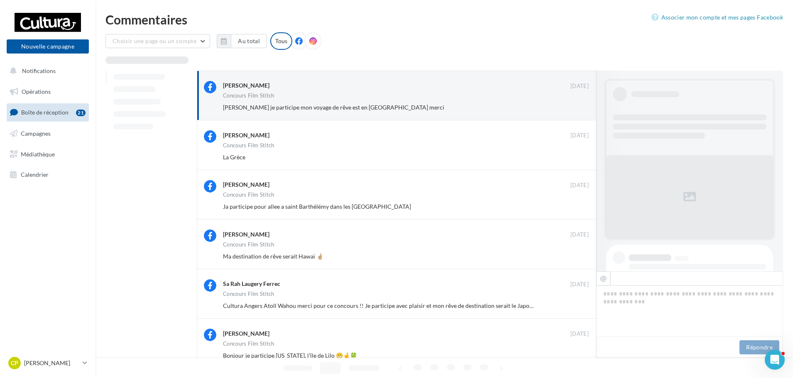
click at [574, 110] on button "Ignorer" at bounding box center [575, 108] width 27 height 12
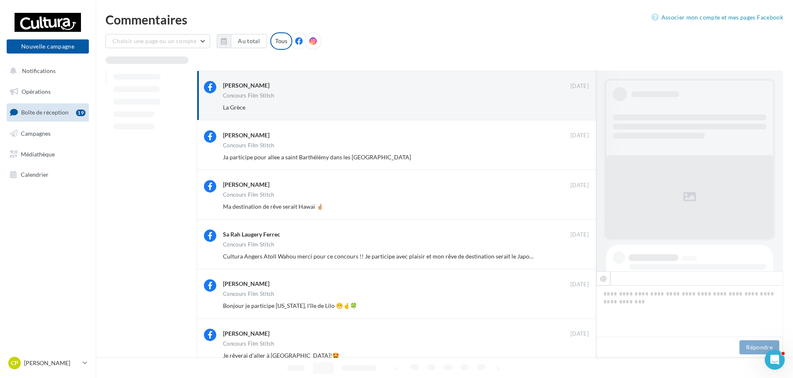
click at [574, 110] on button "Ignorer" at bounding box center [575, 108] width 27 height 12
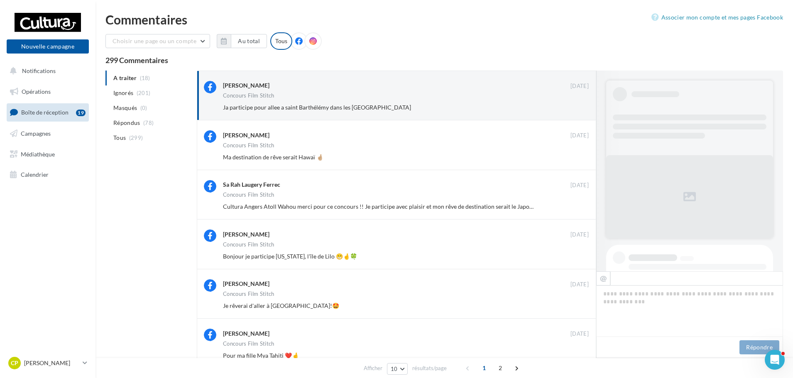
click at [574, 110] on button "Ignorer" at bounding box center [575, 108] width 27 height 12
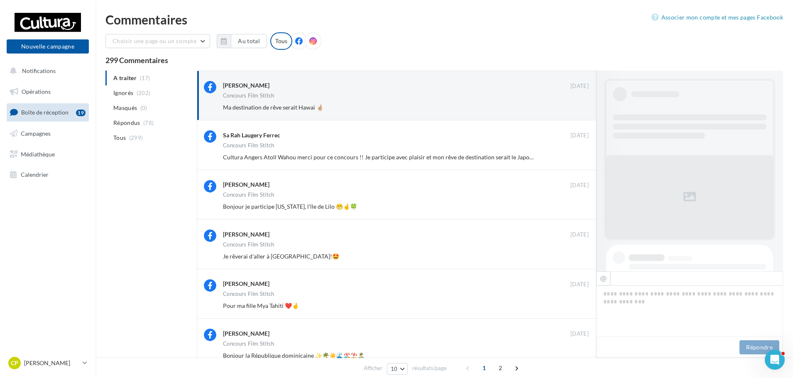
click at [574, 110] on button "Ignorer" at bounding box center [575, 108] width 27 height 12
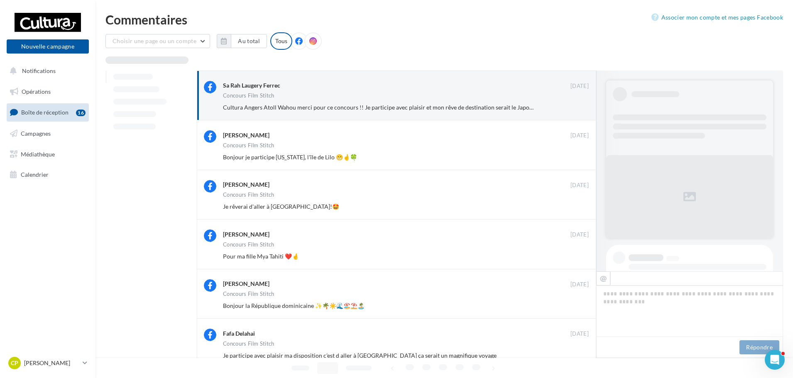
click at [574, 110] on button "Ignorer" at bounding box center [575, 108] width 27 height 12
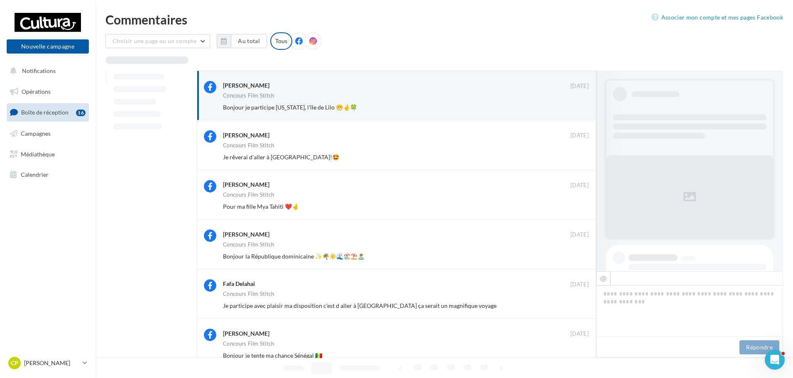
click at [574, 110] on button "Ignorer" at bounding box center [575, 108] width 27 height 12
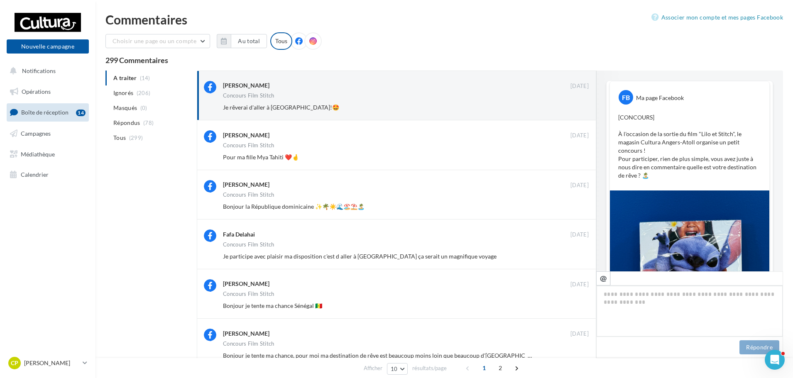
scroll to position [299, 0]
